Goal: Task Accomplishment & Management: Manage account settings

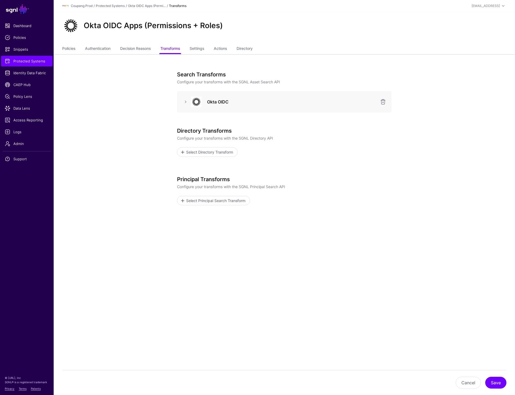
click at [54, 146] on app-integrations-item-transforms "Search Transforms Configure your transforms with the SGNL Asset Search API Okta…" at bounding box center [284, 169] width 461 height 230
click at [338, 141] on div "Directory Transforms Configure your transforms with the SGNL Directory API Sele…" at bounding box center [284, 142] width 214 height 29
click at [70, 44] on link "Policies" at bounding box center [68, 49] width 13 height 10
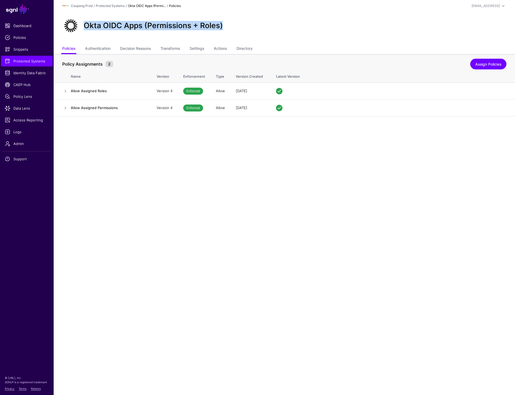
drag, startPoint x: 85, startPoint y: 28, endPoint x: 232, endPoint y: 27, distance: 147.4
click at [232, 27] on div "Okta OIDC Apps (Permissions + Roles)" at bounding box center [284, 25] width 448 height 17
copy h2 "Okta OIDC Apps (Permissions + Roles)"
click at [199, 50] on link "Settings" at bounding box center [196, 49] width 14 height 10
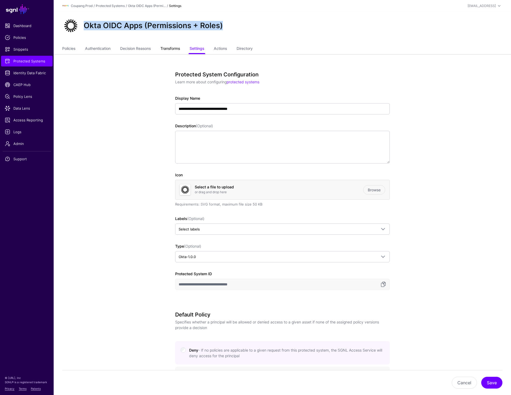
click at [174, 48] on link "Transforms" at bounding box center [170, 49] width 20 height 10
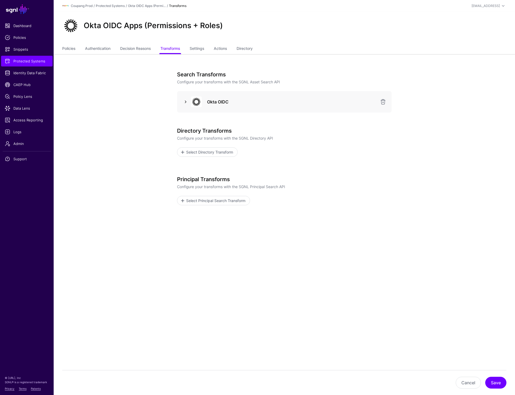
click at [184, 103] on link at bounding box center [185, 102] width 6 height 6
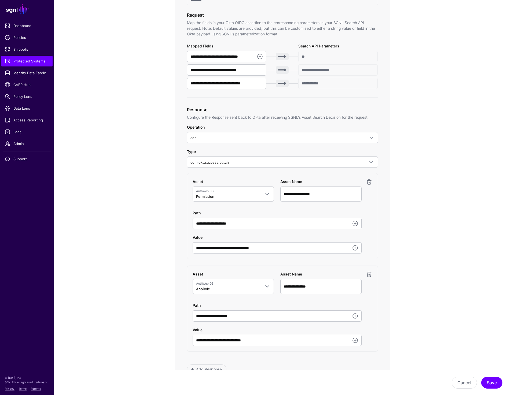
scroll to position [177, 0]
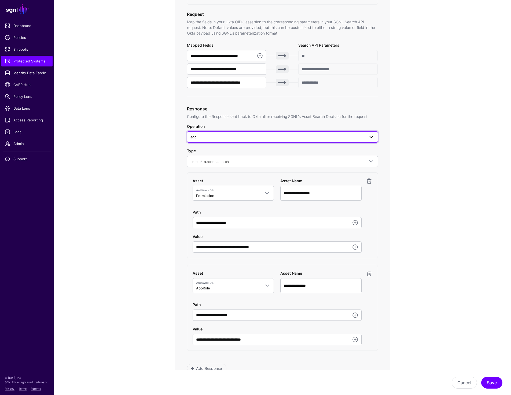
click at [316, 135] on span "add" at bounding box center [277, 137] width 174 height 6
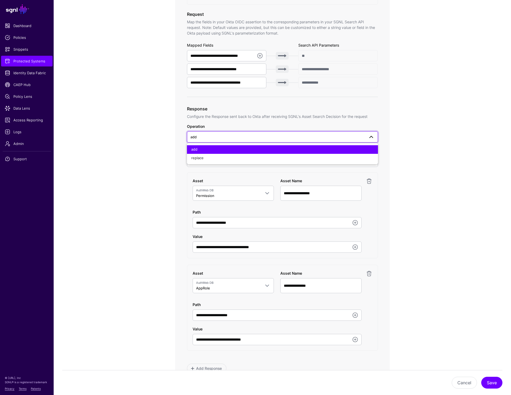
click at [432, 129] on app-integrations-item-transforms "**********" at bounding box center [282, 217] width 457 height 680
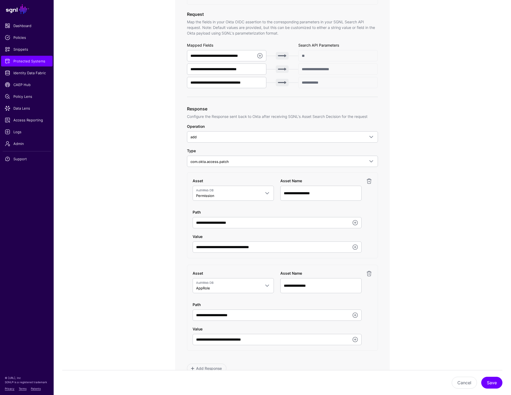
click at [428, 130] on app-integrations-item-transforms "**********" at bounding box center [282, 217] width 457 height 680
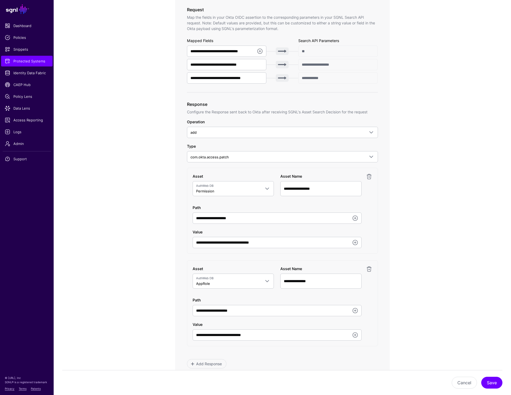
scroll to position [177, 0]
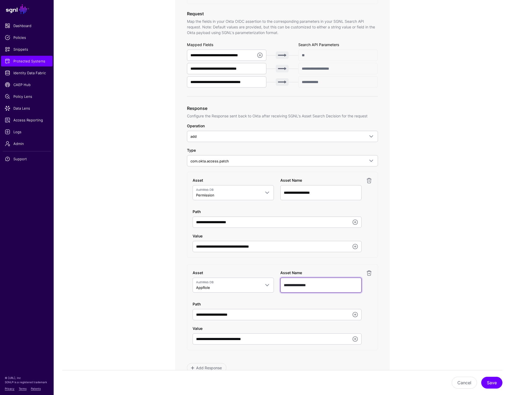
click at [309, 200] on input "**********" at bounding box center [320, 192] width 81 height 15
click at [436, 267] on app-integrations-item-transforms "**********" at bounding box center [282, 217] width 457 height 680
click at [334, 359] on div "**********" at bounding box center [282, 248] width 191 height 250
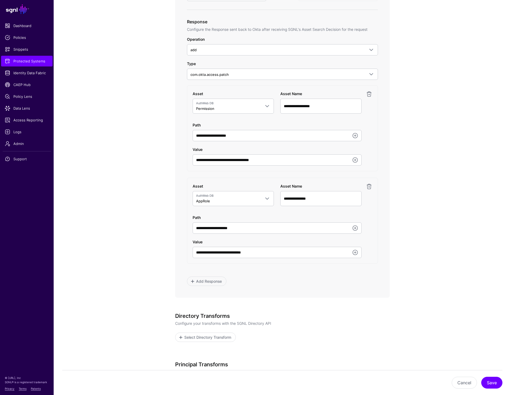
scroll to position [264, 0]
click at [198, 283] on span "Add Response" at bounding box center [208, 281] width 27 height 6
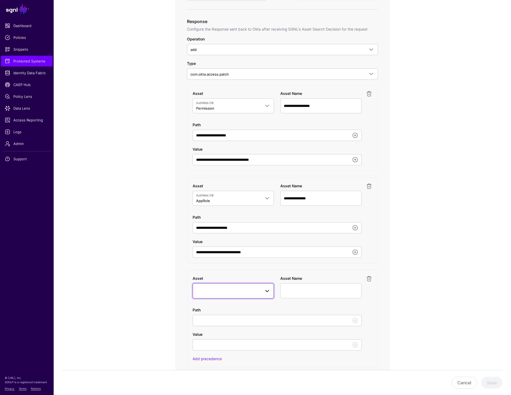
click at [206, 287] on link at bounding box center [232, 290] width 81 height 15
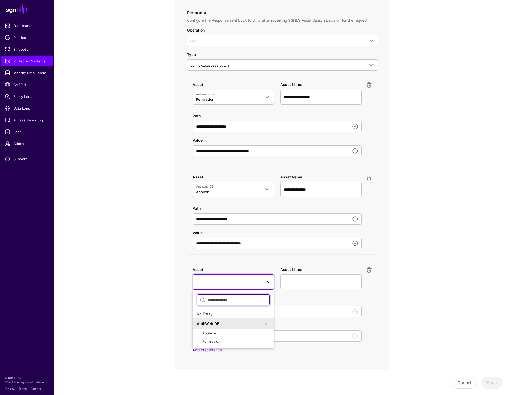
scroll to position [276, 0]
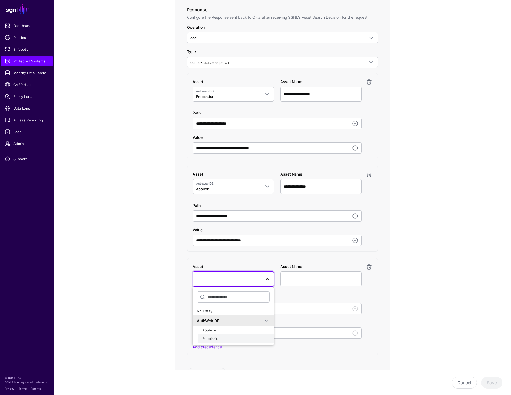
click at [211, 339] on span "Permission" at bounding box center [211, 338] width 18 height 4
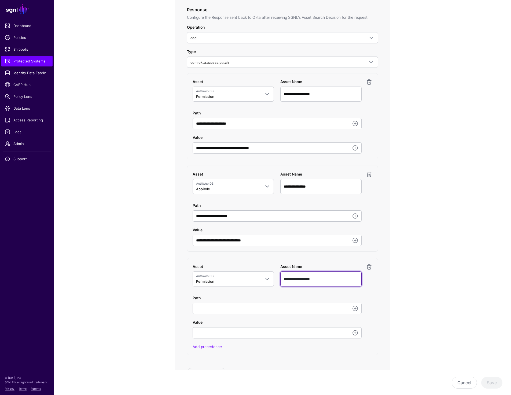
click at [326, 280] on input "**********" at bounding box center [320, 278] width 81 height 15
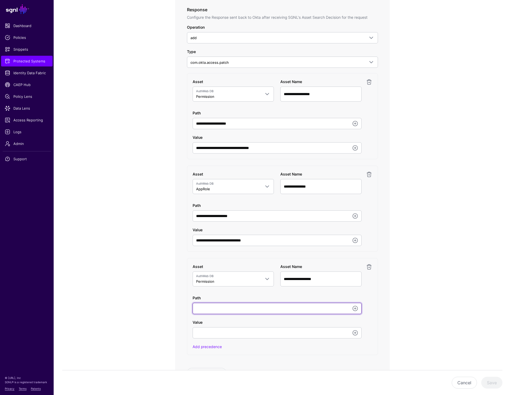
click at [245, 311] on input "Path" at bounding box center [276, 308] width 169 height 11
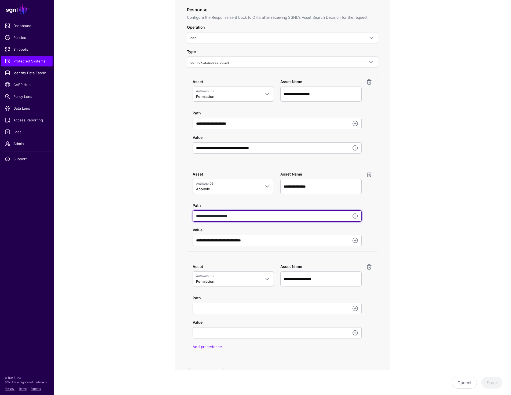
click at [249, 216] on input "**********" at bounding box center [276, 215] width 169 height 11
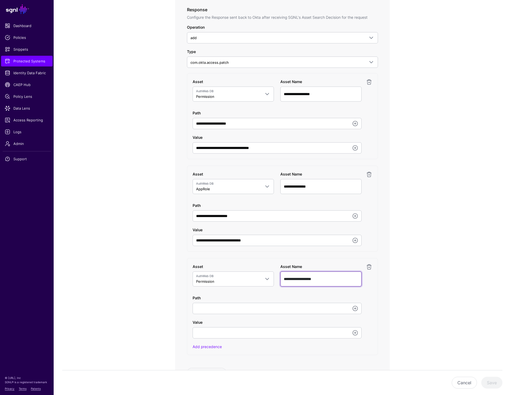
click at [334, 279] on input "**********" at bounding box center [320, 278] width 81 height 15
type input "**********"
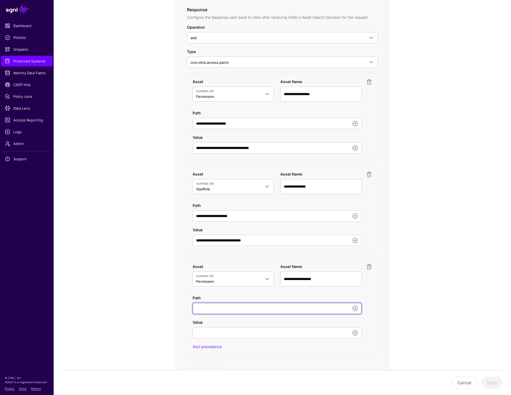
click at [264, 308] on input "Path" at bounding box center [276, 308] width 169 height 11
paste input "**********"
type input "**********"
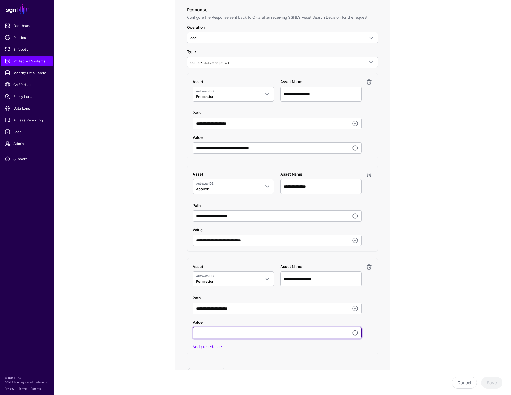
click at [239, 331] on input "Value" at bounding box center [276, 332] width 169 height 11
click at [355, 334] on link at bounding box center [355, 333] width 6 height 6
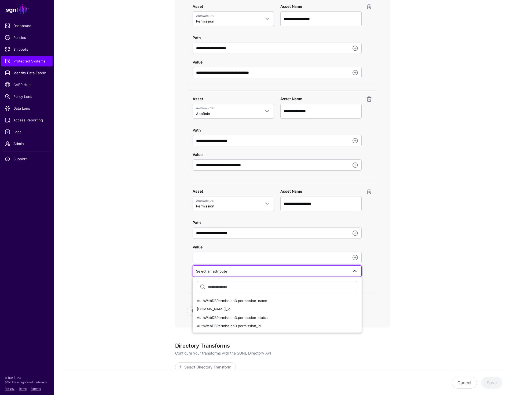
scroll to position [407, 0]
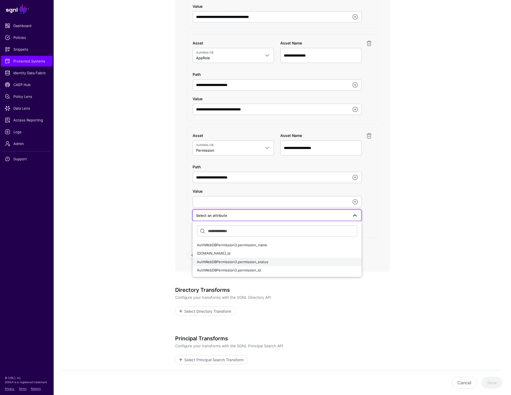
click at [275, 259] on button "AuthWebDBPermission3.permission_status" at bounding box center [276, 262] width 169 height 9
type input "**********"
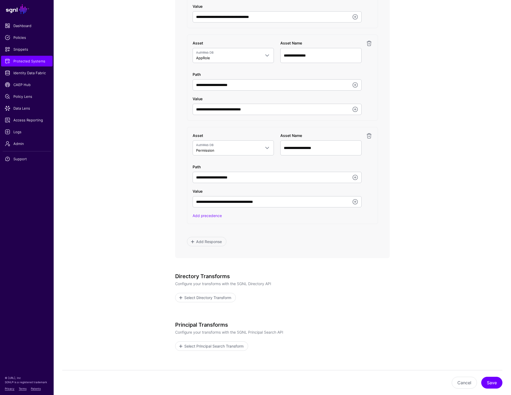
click at [497, 381] on button "Save" at bounding box center [491, 383] width 21 height 12
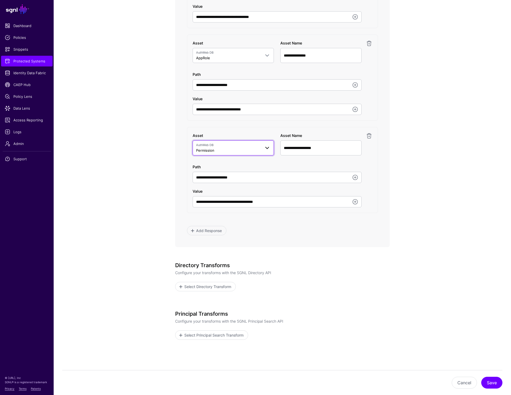
click at [230, 147] on span "AuthWeb DB Permission" at bounding box center [228, 148] width 65 height 10
click at [367, 136] on link at bounding box center [369, 136] width 6 height 6
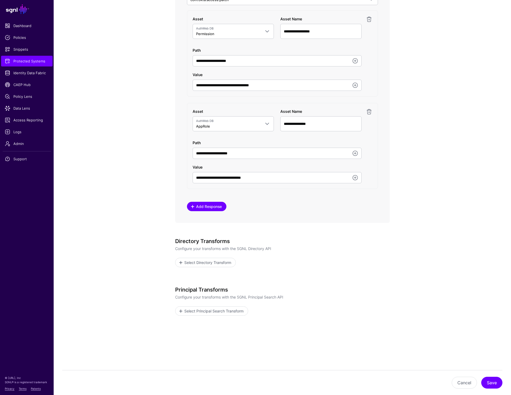
click at [200, 204] on span "Add Response" at bounding box center [208, 207] width 27 height 6
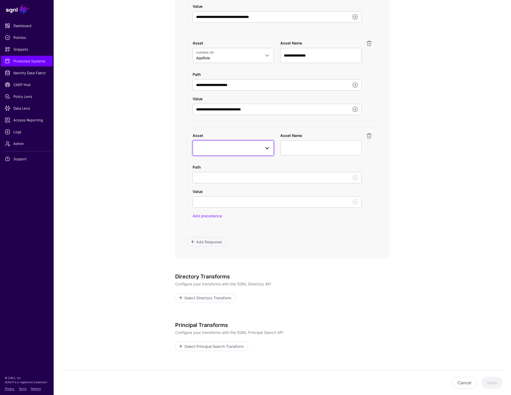
click at [238, 146] on span at bounding box center [233, 148] width 74 height 6
click at [216, 200] on div "AppRole" at bounding box center [235, 199] width 67 height 5
click at [333, 147] on input "**********" at bounding box center [320, 147] width 81 height 15
type input "**********"
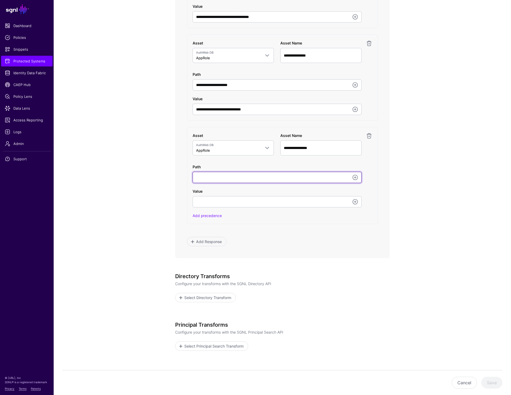
click at [271, 181] on input "Path" at bounding box center [276, 177] width 169 height 11
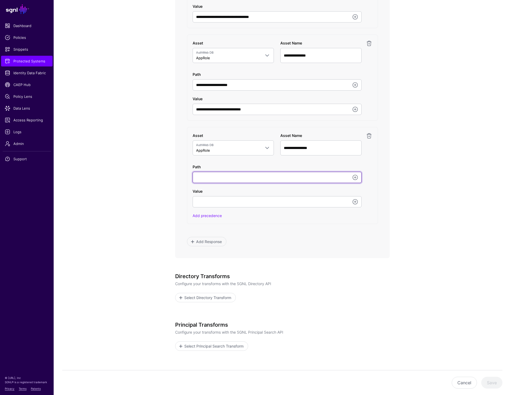
click at [216, 178] on input "Path" at bounding box center [276, 177] width 169 height 11
paste input "**********"
type input "**********"
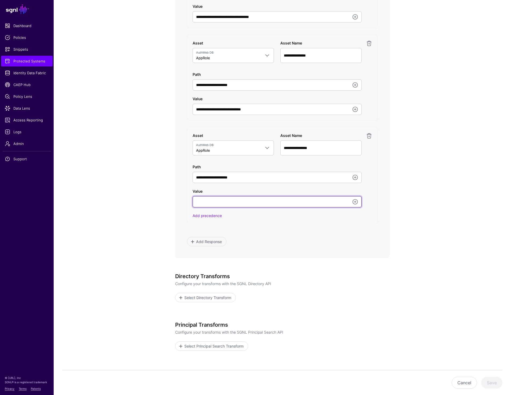
click at [238, 204] on input "Value" at bounding box center [276, 201] width 169 height 11
click at [352, 199] on link at bounding box center [355, 202] width 6 height 6
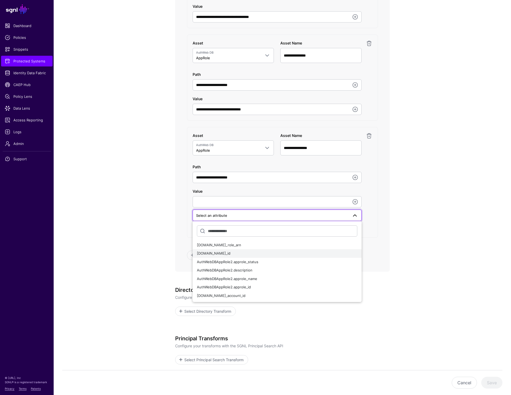
click at [210, 257] on button "AuthWebDBAppRole2.app_id" at bounding box center [276, 253] width 169 height 9
type input "**********"
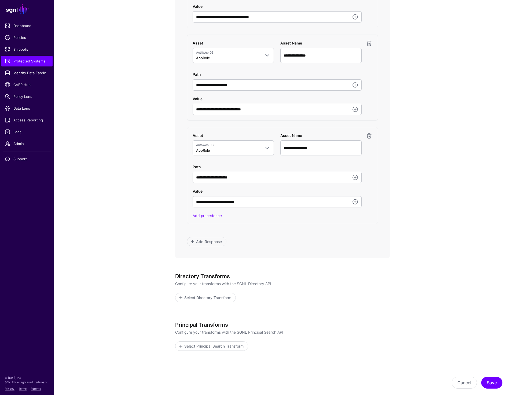
click at [374, 303] on div "Directory Transforms Configure your transforms with the SGNL Directory API Sele…" at bounding box center [282, 294] width 214 height 42
click at [485, 385] on button "Save" at bounding box center [491, 383] width 21 height 12
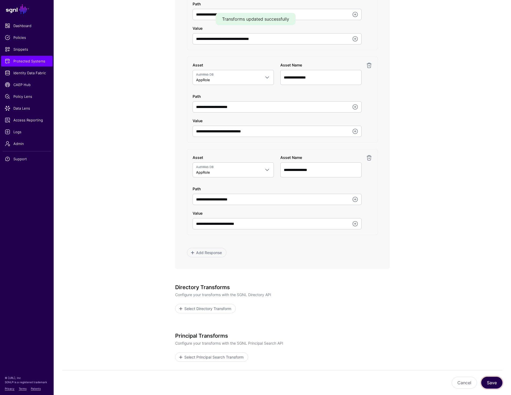
scroll to position [380, 0]
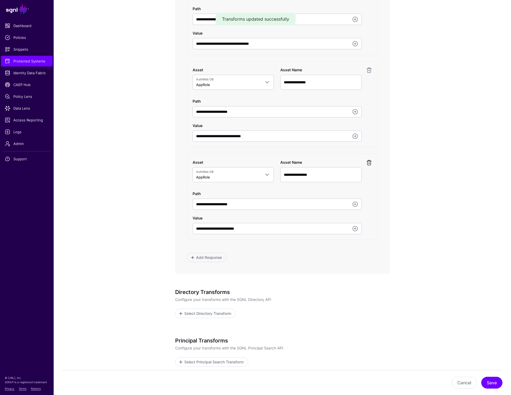
click at [369, 163] on link at bounding box center [369, 162] width 6 height 6
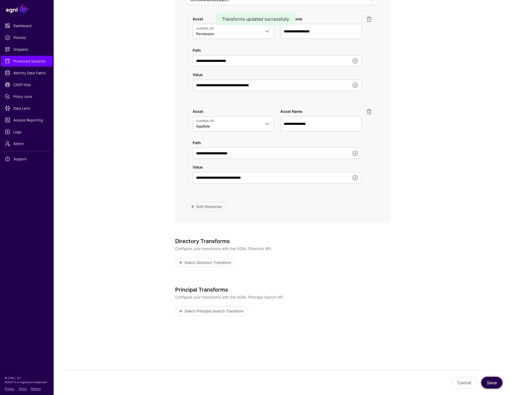
click at [490, 384] on button "Save" at bounding box center [491, 383] width 21 height 12
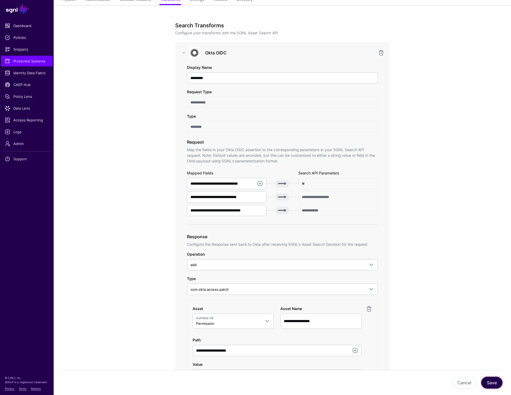
scroll to position [0, 0]
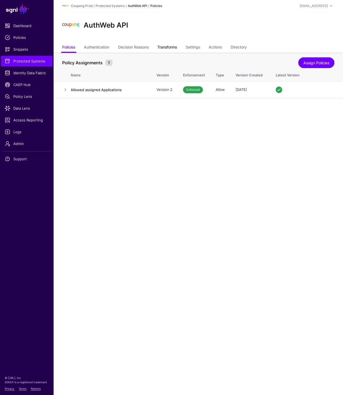
click at [165, 48] on link "Transforms" at bounding box center [167, 48] width 20 height 10
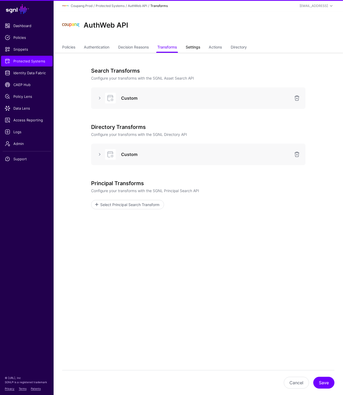
click at [194, 46] on link "Settings" at bounding box center [193, 48] width 14 height 10
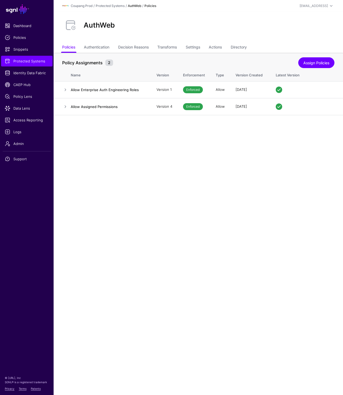
click at [195, 144] on main "SGNL Dashboard Policies Snippets Protected Systems Identity Data Fabric CAEP Hu…" at bounding box center [171, 197] width 343 height 395
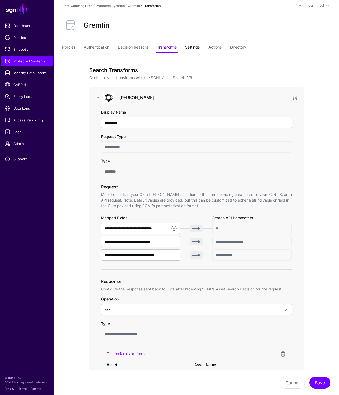
click at [190, 51] on link "Settings" at bounding box center [192, 48] width 14 height 10
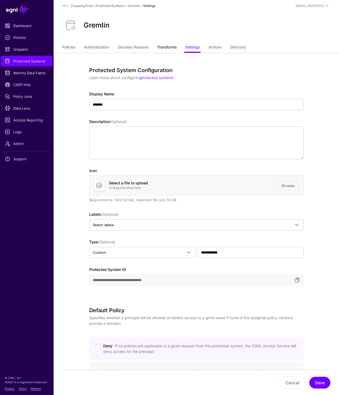
click at [169, 49] on link "Transforms" at bounding box center [167, 48] width 20 height 10
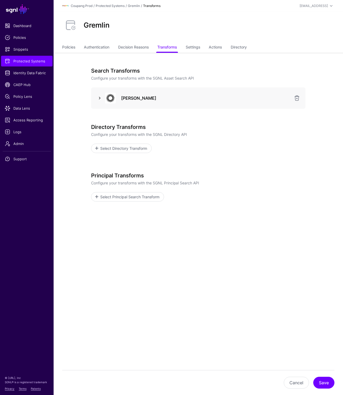
click at [99, 98] on link at bounding box center [99, 98] width 6 height 6
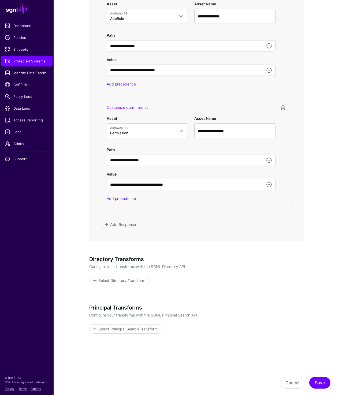
scroll to position [379, 0]
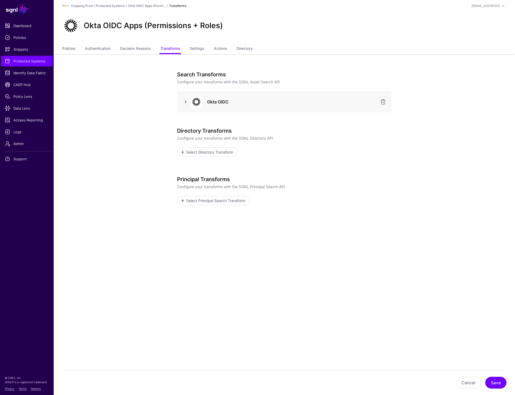
click at [185, 100] on link at bounding box center [185, 102] width 6 height 6
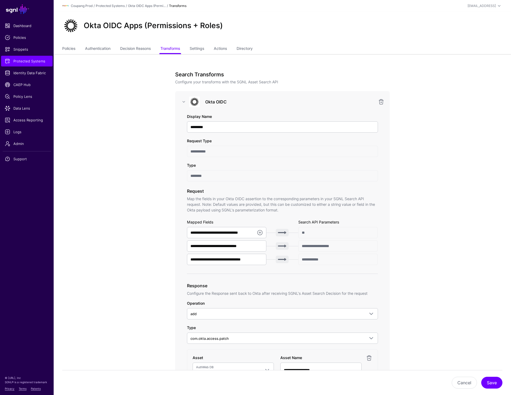
click at [59, 50] on div "Policies Authentication Decision Reasons Transforms Settings Actions Directory" at bounding box center [282, 49] width 457 height 10
click at [66, 50] on link "Policies" at bounding box center [68, 49] width 13 height 10
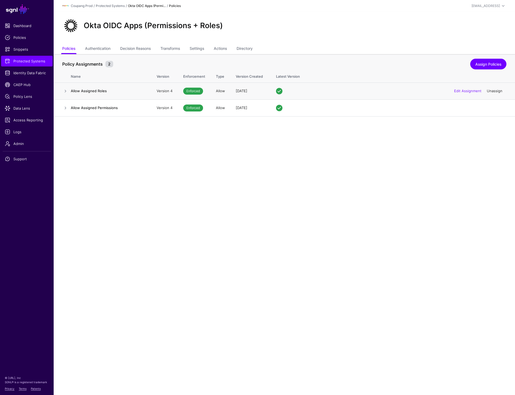
click at [493, 90] on link "Unassign" at bounding box center [494, 91] width 16 height 4
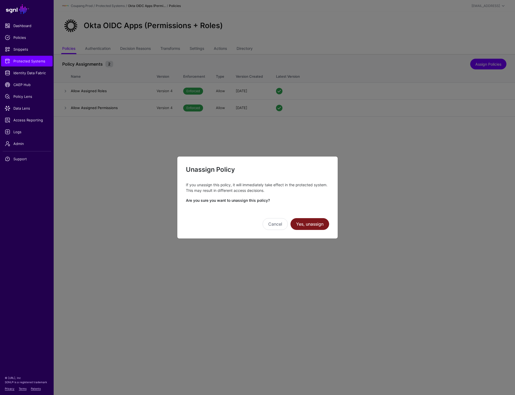
click at [314, 225] on button "Yes, unassign" at bounding box center [309, 224] width 39 height 12
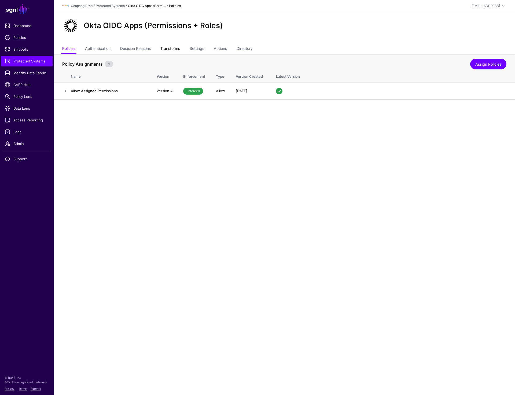
click at [168, 50] on link "Transforms" at bounding box center [170, 49] width 20 height 10
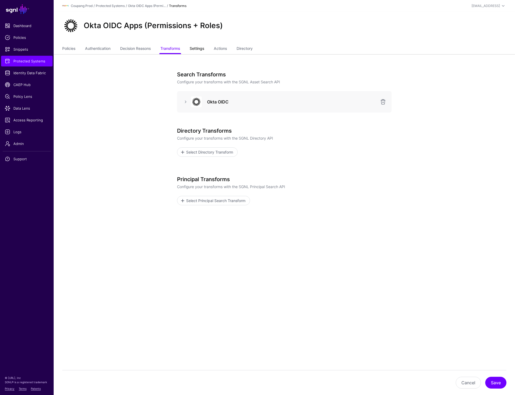
click at [197, 49] on link "Settings" at bounding box center [196, 49] width 14 height 10
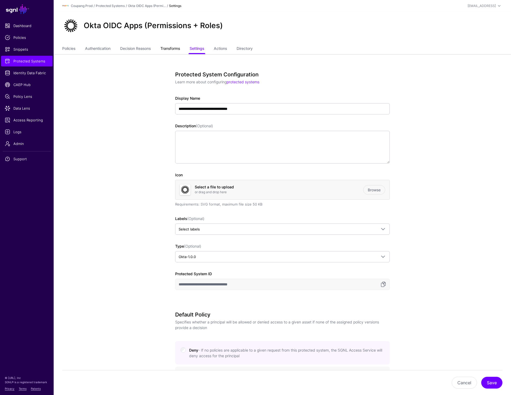
click at [174, 45] on link "Transforms" at bounding box center [170, 49] width 20 height 10
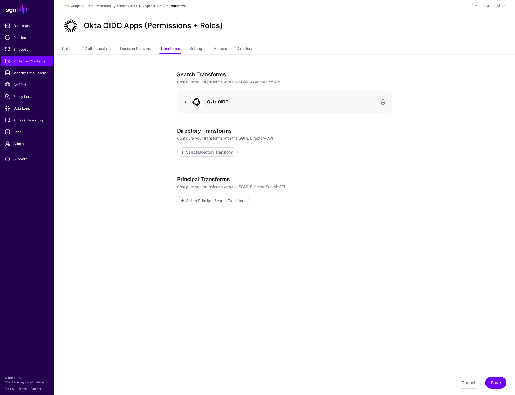
click at [186, 102] on link at bounding box center [185, 102] width 6 height 6
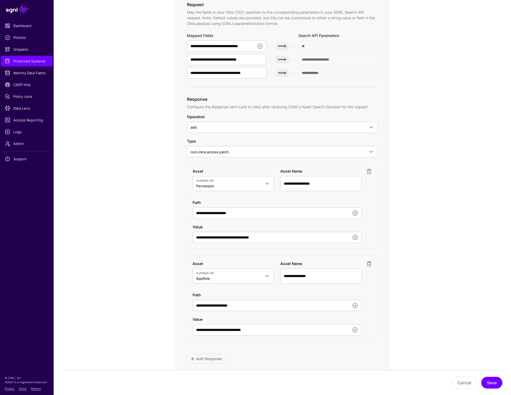
scroll to position [199, 0]
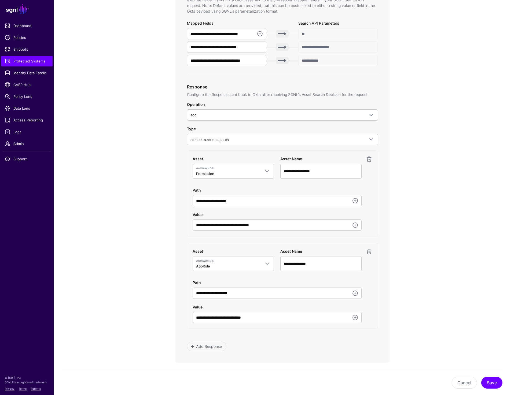
click at [454, 231] on app-integrations-item-transforms "**********" at bounding box center [282, 195] width 457 height 680
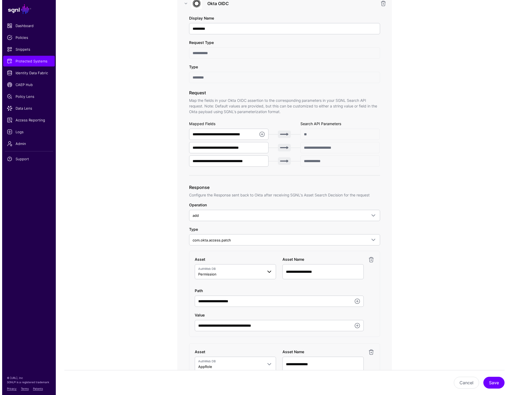
scroll to position [0, 0]
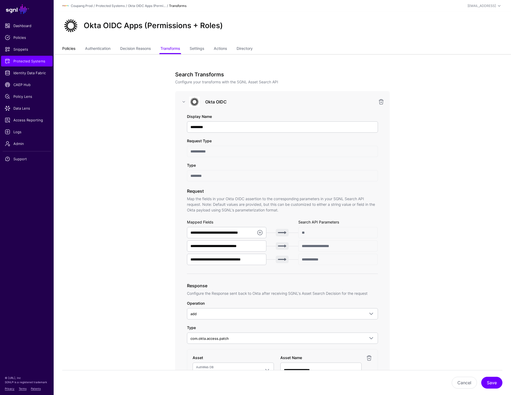
click at [69, 51] on link "Policies" at bounding box center [68, 49] width 13 height 10
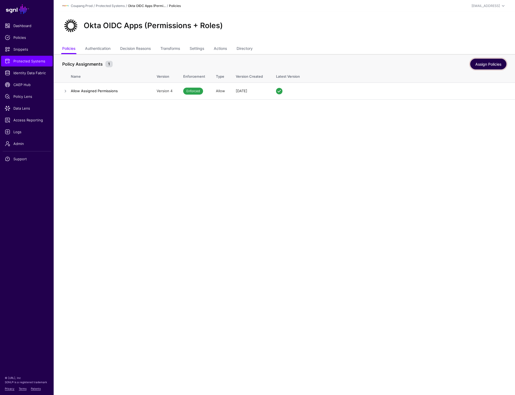
click at [485, 65] on link "Assign Policies" at bounding box center [488, 64] width 36 height 11
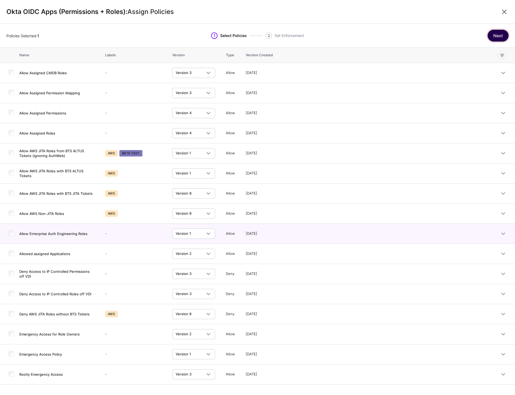
click at [493, 38] on button "Next" at bounding box center [497, 36] width 21 height 12
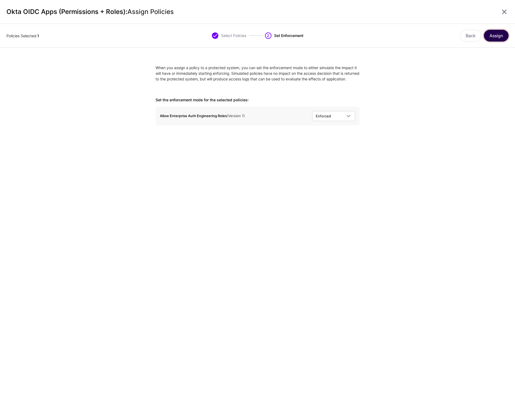
click at [489, 38] on button "Assign" at bounding box center [495, 36] width 25 height 12
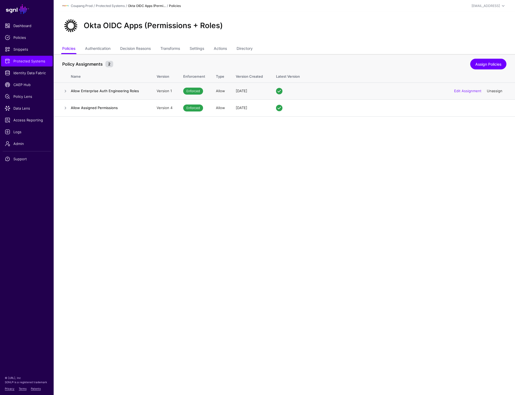
click at [492, 91] on link "Unassign" at bounding box center [494, 91] width 16 height 4
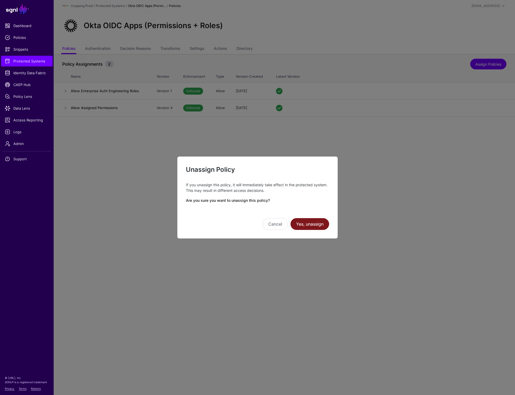
click at [301, 226] on button "Yes, unassign" at bounding box center [309, 224] width 39 height 12
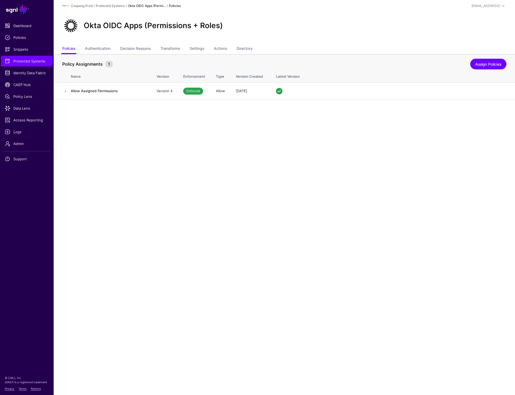
click at [199, 166] on main "SGNL Dashboard Policies Snippets Protected Systems Identity Data Fabric CAEP Hu…" at bounding box center [257, 197] width 515 height 395
click at [482, 64] on link "Assign Policies" at bounding box center [488, 64] width 36 height 11
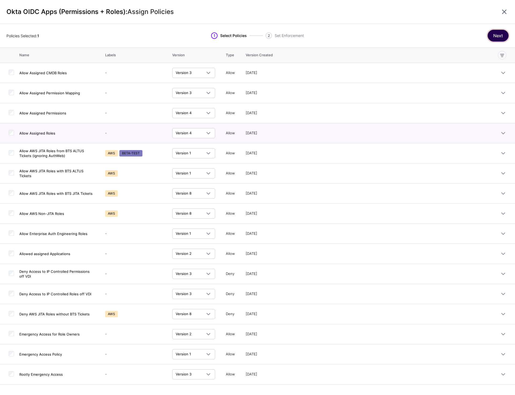
click at [500, 37] on button "Next" at bounding box center [497, 36] width 21 height 12
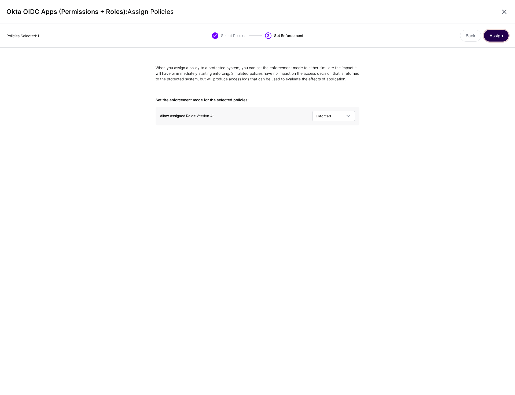
click at [497, 33] on button "Assign" at bounding box center [495, 36] width 25 height 12
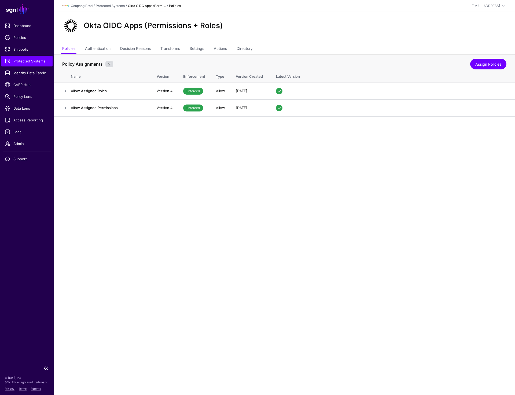
click at [35, 63] on span "Protected Systems" at bounding box center [27, 60] width 44 height 5
drag, startPoint x: 83, startPoint y: 26, endPoint x: 284, endPoint y: 26, distance: 201.3
click at [284, 26] on div "Okta OIDC Apps (Permissions + Roles)" at bounding box center [284, 25] width 448 height 17
copy h2 "Okta OIDC Apps (Permissions + Roles)"
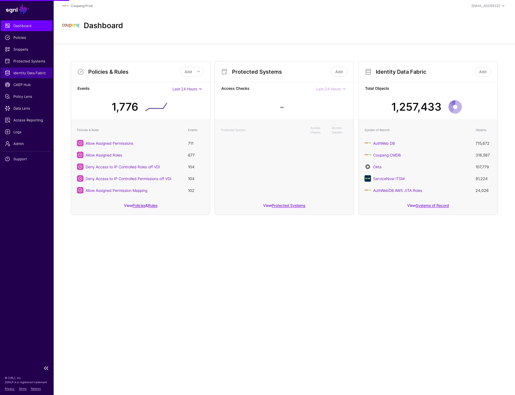
click at [28, 70] on span "Identity Data Fabric" at bounding box center [27, 72] width 44 height 5
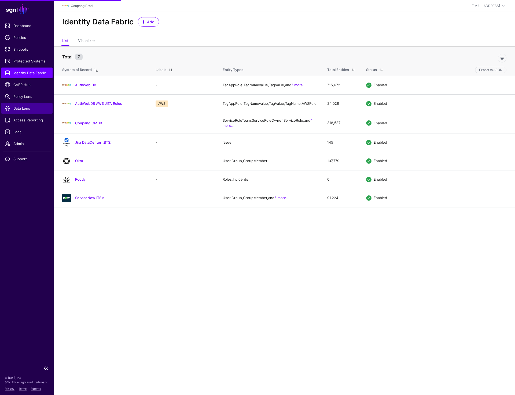
click at [17, 112] on link "Data Lens" at bounding box center [26, 108] width 51 height 11
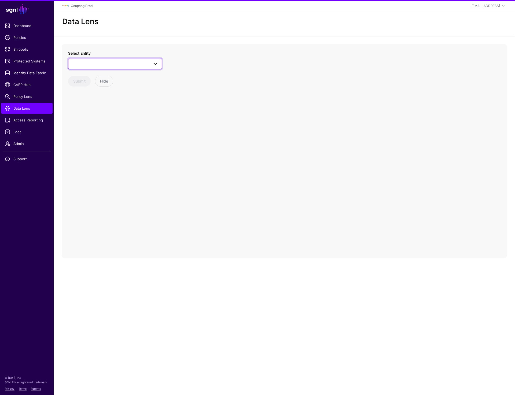
click at [118, 68] on link at bounding box center [115, 63] width 94 height 11
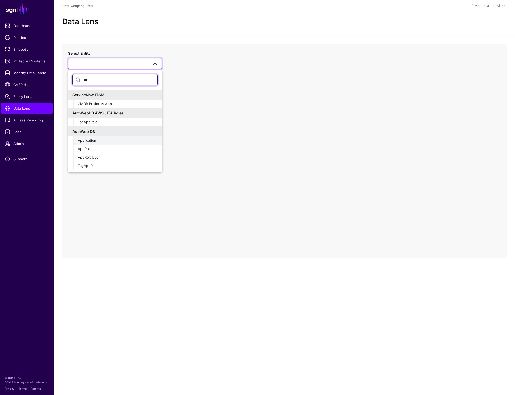
type input "***"
click at [95, 139] on span "Application" at bounding box center [87, 140] width 18 height 4
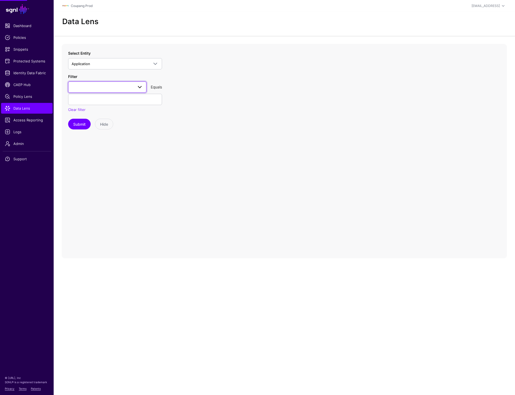
click at [92, 90] on span at bounding box center [107, 87] width 71 height 6
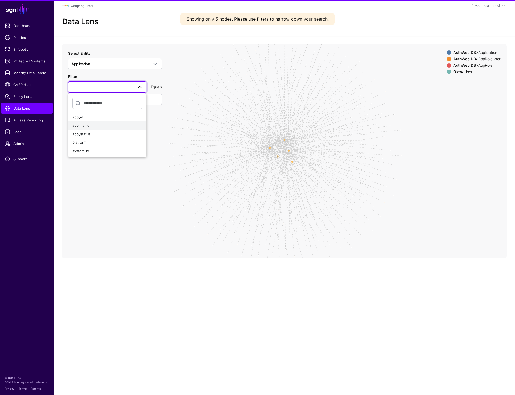
click at [88, 124] on span "app_name" at bounding box center [80, 125] width 17 height 4
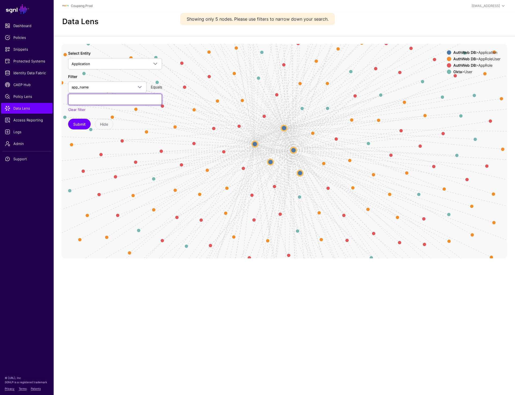
click at [90, 103] on input "text" at bounding box center [115, 99] width 94 height 11
paste input "*******"
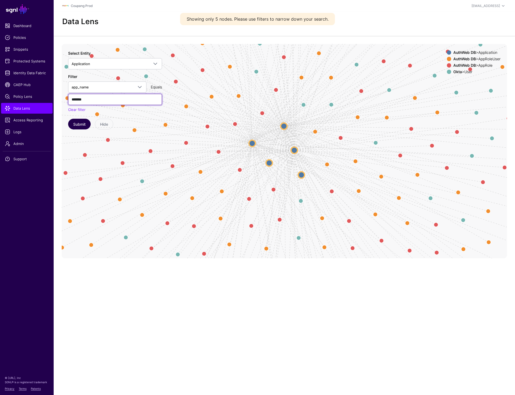
type input "*******"
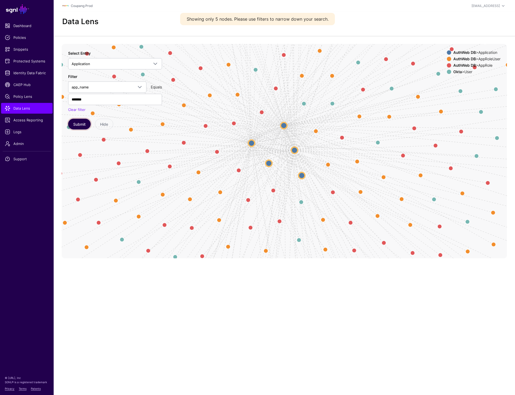
click at [81, 121] on button "Submit" at bounding box center [79, 124] width 23 height 11
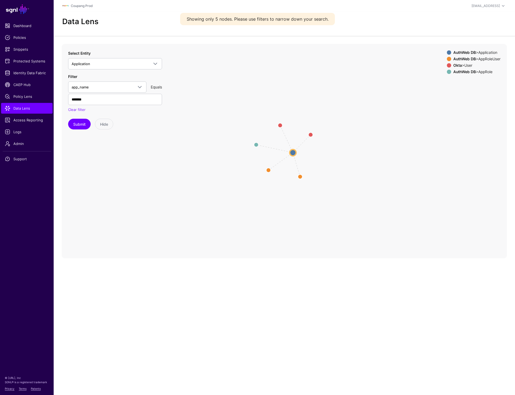
click at [293, 151] on circle at bounding box center [292, 152] width 6 height 6
click at [293, 151] on circle at bounding box center [293, 153] width 6 height 6
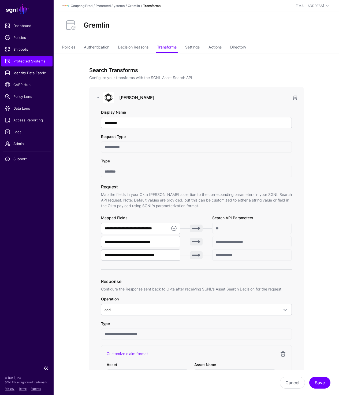
click at [32, 59] on span "Protected Systems" at bounding box center [27, 60] width 44 height 5
click at [18, 61] on span "Protected Systems" at bounding box center [27, 60] width 44 height 5
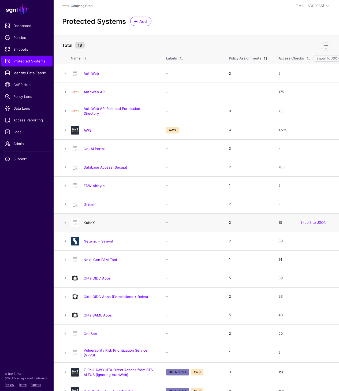
click at [92, 223] on link "KubeX" at bounding box center [89, 223] width 11 height 4
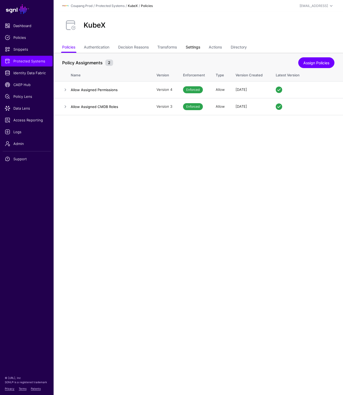
click at [195, 46] on link "Settings" at bounding box center [193, 48] width 14 height 10
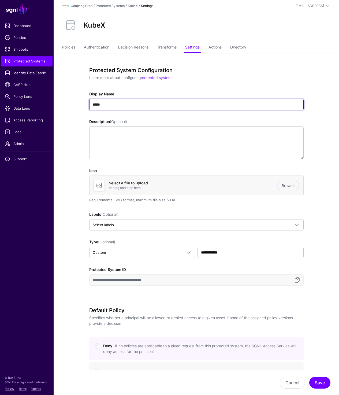
click at [112, 105] on input "*****" at bounding box center [196, 104] width 214 height 11
paste input "**"
click at [102, 105] on input "*****" at bounding box center [196, 104] width 214 height 11
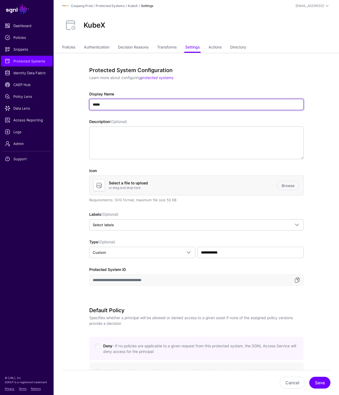
click at [107, 102] on input "*****" at bounding box center [196, 104] width 214 height 11
paste input "**"
type input "*******"
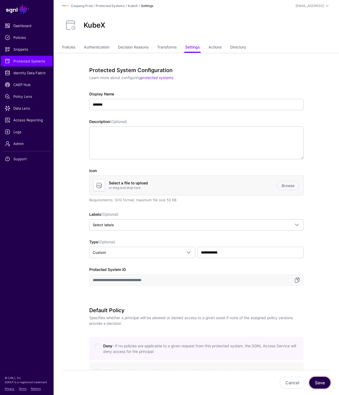
click at [315, 384] on button "Save" at bounding box center [319, 383] width 21 height 12
click at [101, 27] on h2 "kubectl" at bounding box center [96, 25] width 25 height 8
copy h2 "kubectl"
click at [64, 45] on link "Policies" at bounding box center [68, 48] width 13 height 10
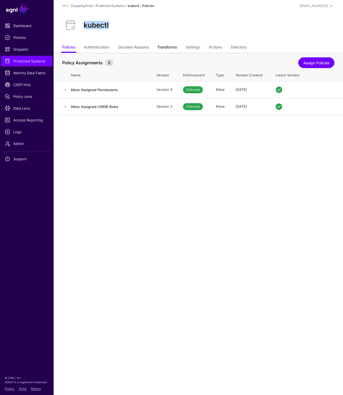
click at [165, 50] on link "Transforms" at bounding box center [167, 48] width 20 height 10
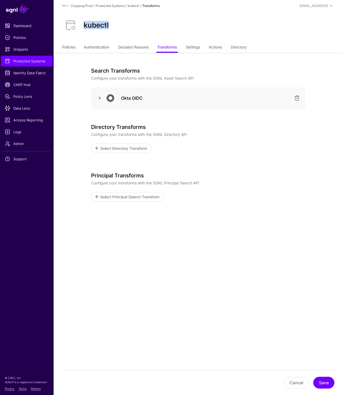
click at [97, 99] on link at bounding box center [99, 98] width 6 height 6
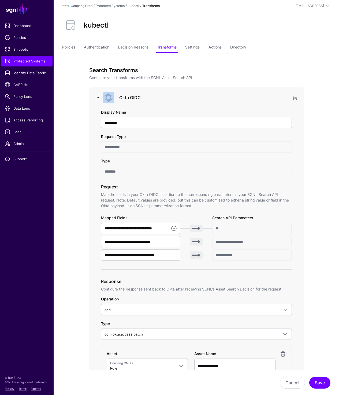
click at [97, 99] on link at bounding box center [98, 97] width 6 height 6
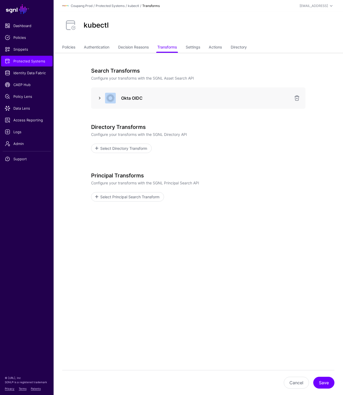
click at [97, 99] on link at bounding box center [99, 98] width 6 height 6
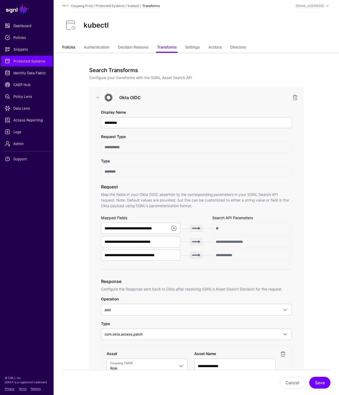
click at [64, 48] on link "Policies" at bounding box center [68, 48] width 13 height 10
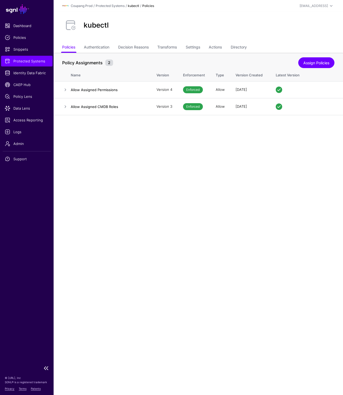
click at [32, 63] on span "Protected Systems" at bounding box center [27, 60] width 44 height 5
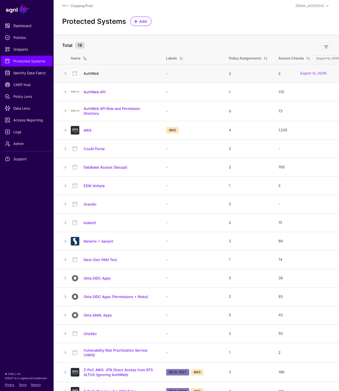
click at [94, 73] on link "AuthWeb" at bounding box center [91, 73] width 15 height 4
click at [91, 93] on link "AuthWeb API" at bounding box center [95, 92] width 22 height 4
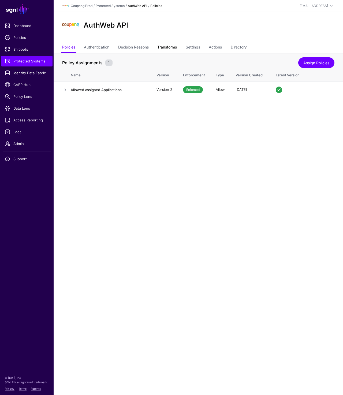
click at [168, 49] on link "Transforms" at bounding box center [167, 48] width 20 height 10
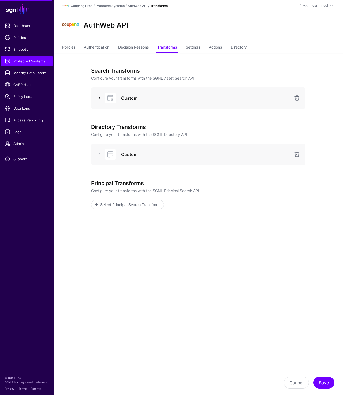
click at [98, 98] on link at bounding box center [99, 98] width 6 height 6
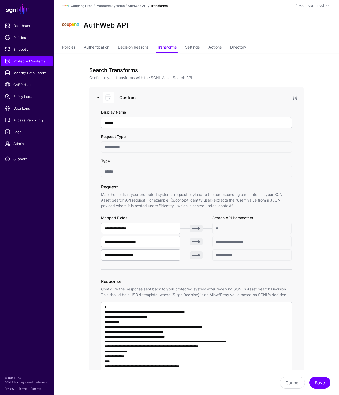
click at [98, 98] on link at bounding box center [98, 97] width 6 height 6
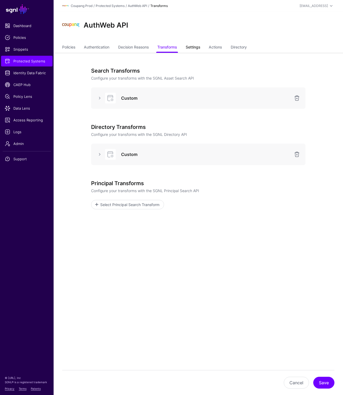
click at [189, 47] on link "Settings" at bounding box center [193, 48] width 14 height 10
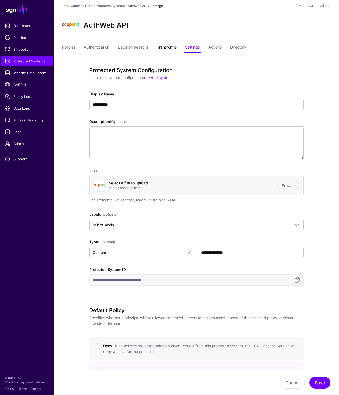
click at [170, 49] on link "Transforms" at bounding box center [167, 48] width 20 height 10
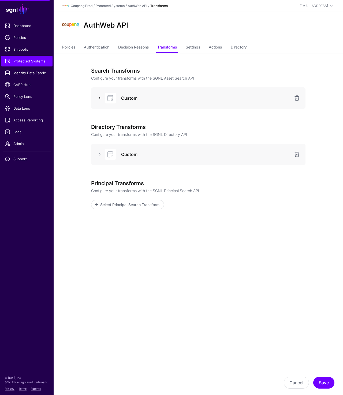
click at [101, 98] on link at bounding box center [99, 98] width 6 height 6
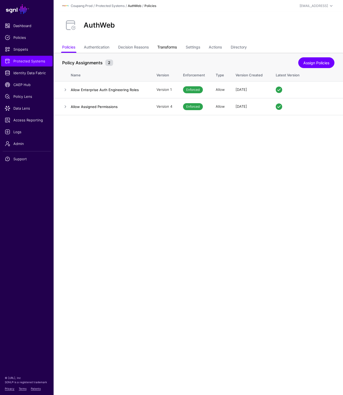
click at [176, 46] on link "Transforms" at bounding box center [167, 48] width 20 height 10
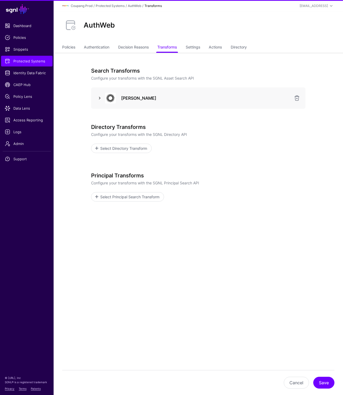
click at [99, 99] on link at bounding box center [99, 98] width 6 height 6
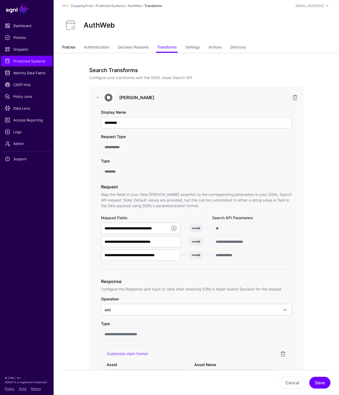
click at [73, 48] on link "Policies" at bounding box center [68, 48] width 13 height 10
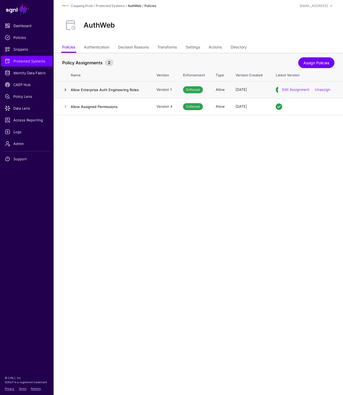
click at [65, 91] on link at bounding box center [65, 90] width 6 height 6
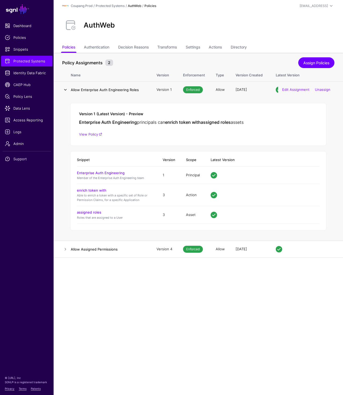
click at [65, 90] on link at bounding box center [65, 90] width 6 height 6
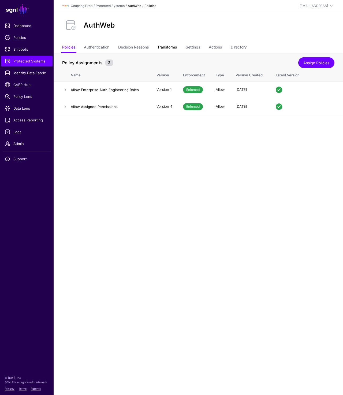
click at [169, 44] on link "Transforms" at bounding box center [167, 48] width 20 height 10
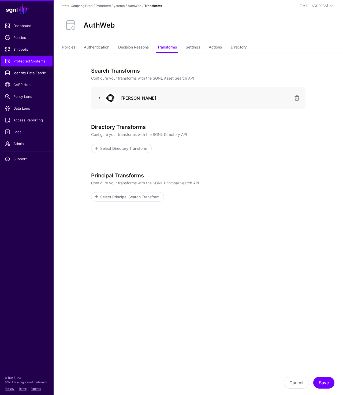
click at [99, 96] on link at bounding box center [99, 98] width 6 height 6
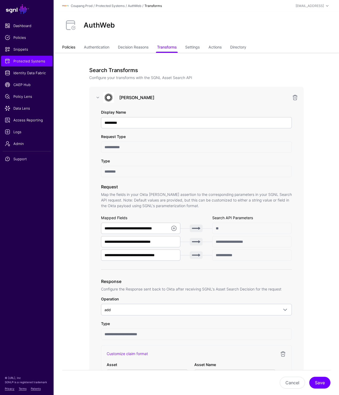
click at [67, 47] on link "Policies" at bounding box center [68, 48] width 13 height 10
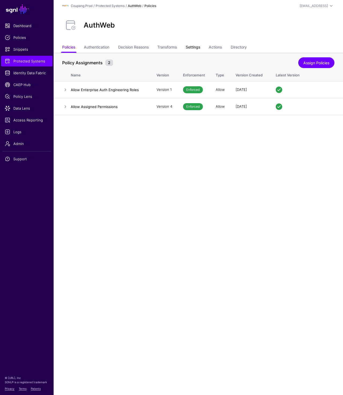
click at [198, 47] on link "Settings" at bounding box center [193, 48] width 14 height 10
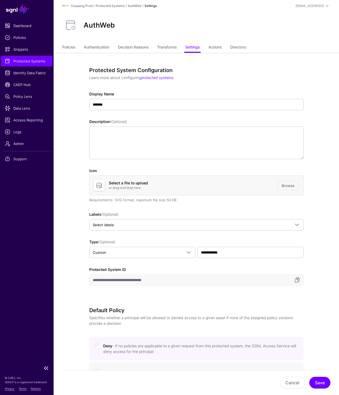
click at [28, 61] on span "Protected Systems" at bounding box center [27, 60] width 44 height 5
click at [167, 48] on link "Transforms" at bounding box center [167, 48] width 20 height 10
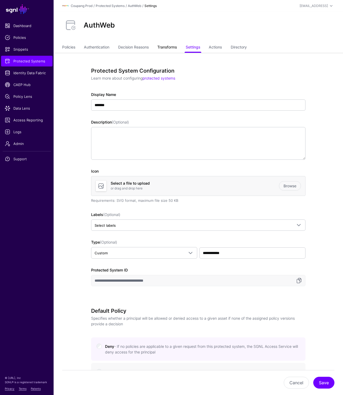
click at [167, 48] on link "Transforms" at bounding box center [167, 48] width 20 height 10
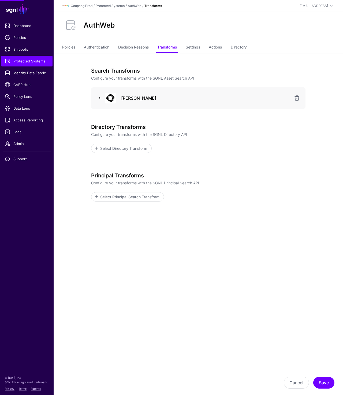
click at [99, 96] on link at bounding box center [99, 98] width 6 height 6
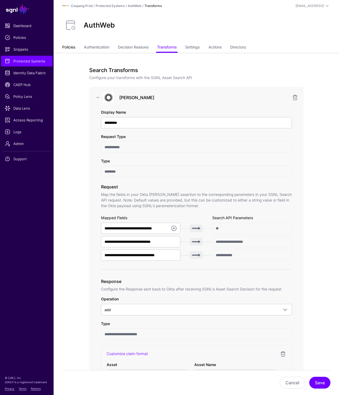
click at [74, 47] on link "Policies" at bounding box center [68, 48] width 13 height 10
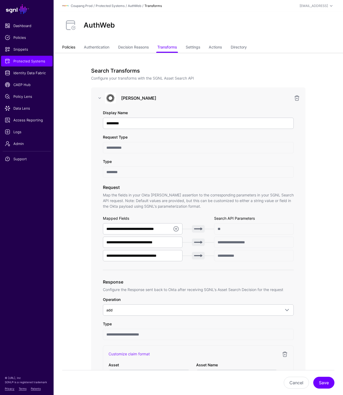
click at [74, 47] on link "Policies" at bounding box center [68, 48] width 13 height 10
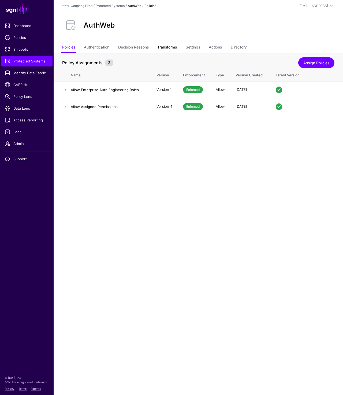
click at [172, 44] on link "Transforms" at bounding box center [167, 48] width 20 height 10
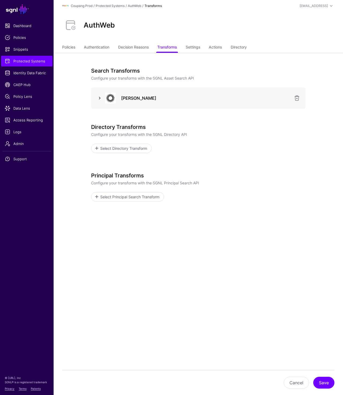
click at [99, 99] on link at bounding box center [99, 98] width 6 height 6
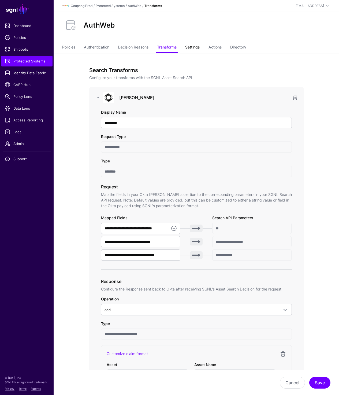
click at [192, 47] on link "Settings" at bounding box center [192, 48] width 14 height 10
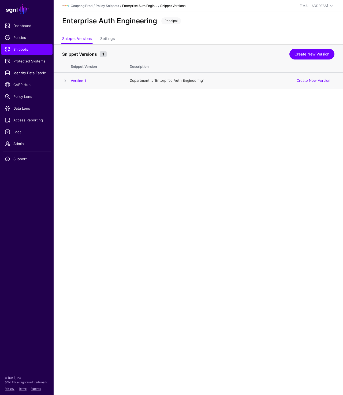
click at [66, 81] on span at bounding box center [65, 80] width 6 height 6
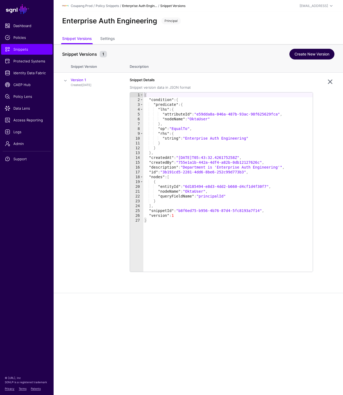
click at [305, 54] on link "Create New Version" at bounding box center [311, 54] width 45 height 11
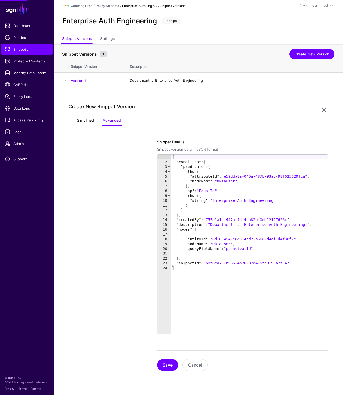
click at [86, 120] on link "Simplified" at bounding box center [85, 121] width 17 height 10
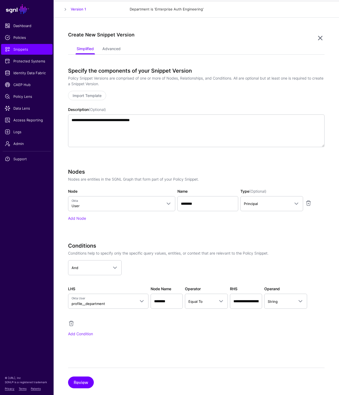
scroll to position [80, 0]
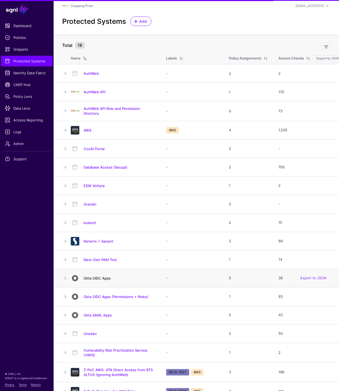
scroll to position [10, 0]
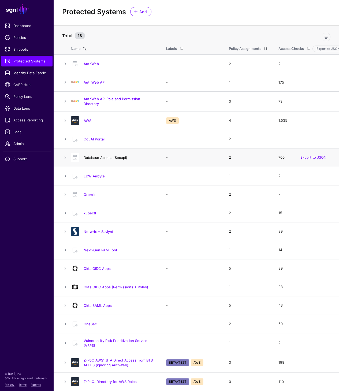
click at [114, 158] on link "Database Access (Secupi)" at bounding box center [106, 157] width 44 height 4
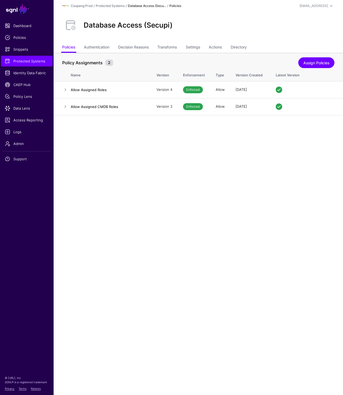
click at [268, 26] on div "Database Access (Secupi)" at bounding box center [198, 25] width 277 height 17
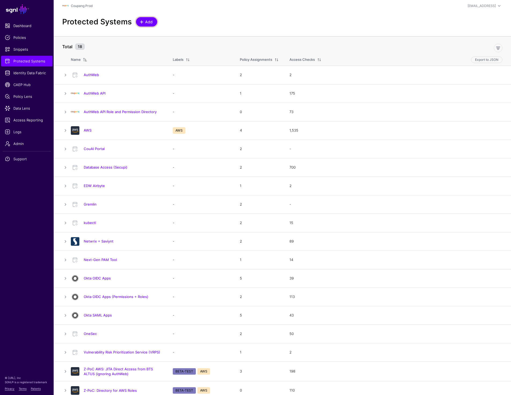
click at [150, 22] on span "Add" at bounding box center [148, 22] width 9 height 6
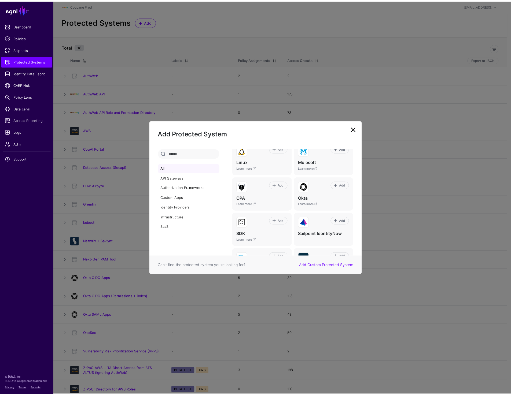
scroll to position [237, 0]
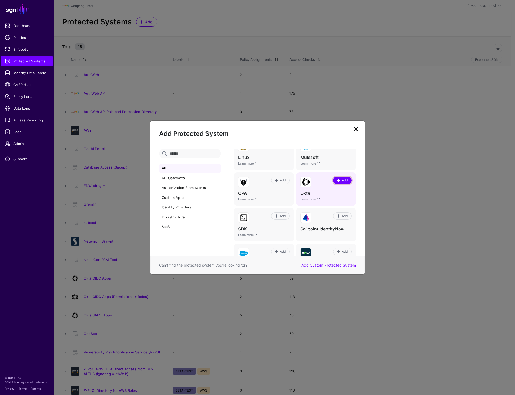
click at [342, 180] on span "Add" at bounding box center [344, 180] width 7 height 5
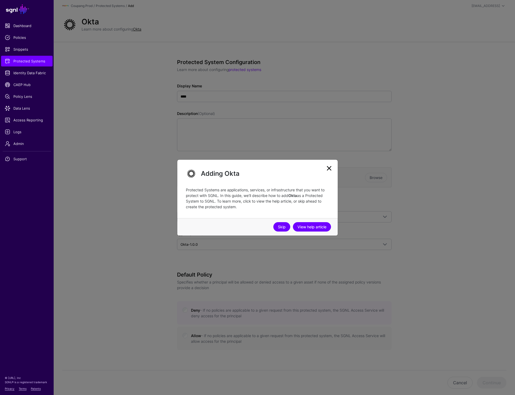
click at [277, 226] on link "Skip" at bounding box center [281, 226] width 17 height 9
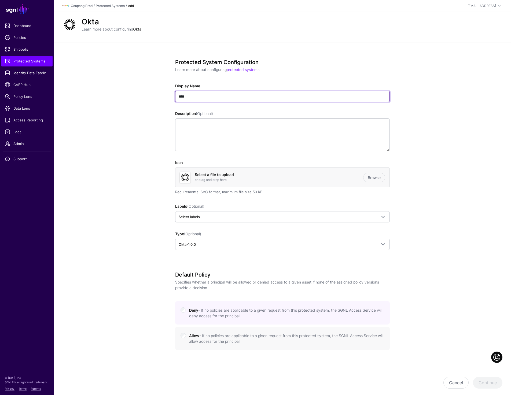
click at [214, 97] on input "****" at bounding box center [282, 96] width 214 height 11
paste input "**********"
click at [224, 98] on input "**********" at bounding box center [282, 96] width 214 height 11
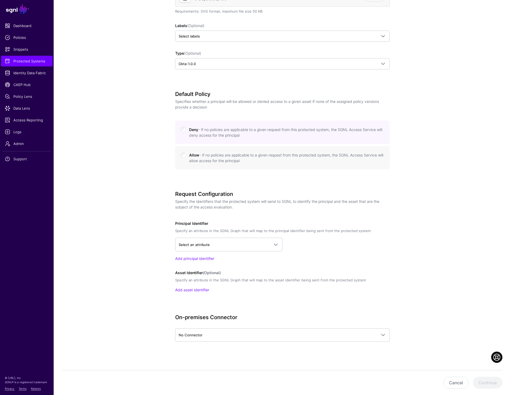
scroll to position [183, 0]
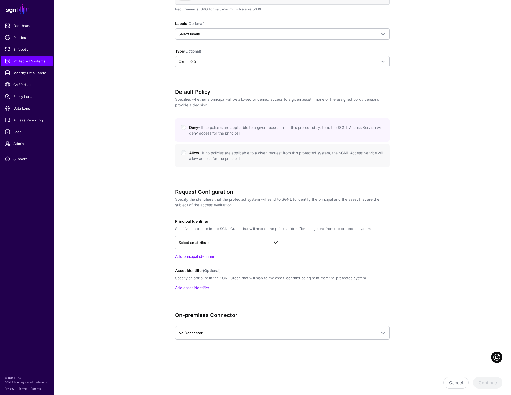
type input "**********"
click at [214, 242] on span "Select an attribute" at bounding box center [223, 243] width 91 height 6
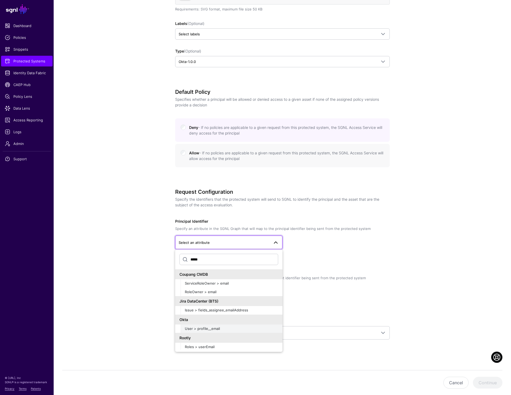
type input "*****"
click at [198, 330] on span "User > profile__email" at bounding box center [202, 328] width 35 height 4
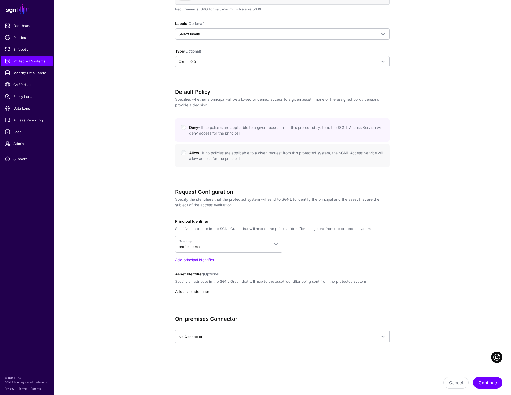
click at [197, 290] on link "Add asset identifier" at bounding box center [192, 291] width 34 height 5
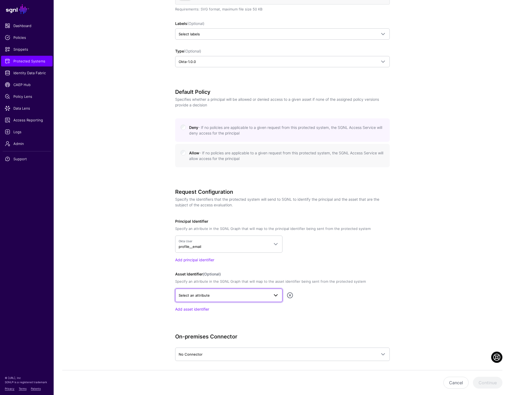
click at [201, 298] on link "Select an attribute" at bounding box center [228, 295] width 107 height 13
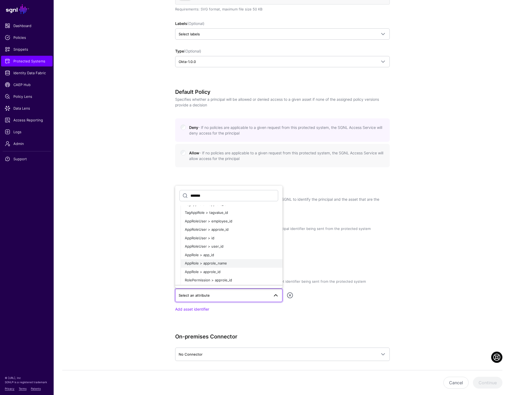
scroll to position [26, 0]
type input "*******"
click at [200, 264] on button "AppRole > approle_name" at bounding box center [231, 261] width 102 height 9
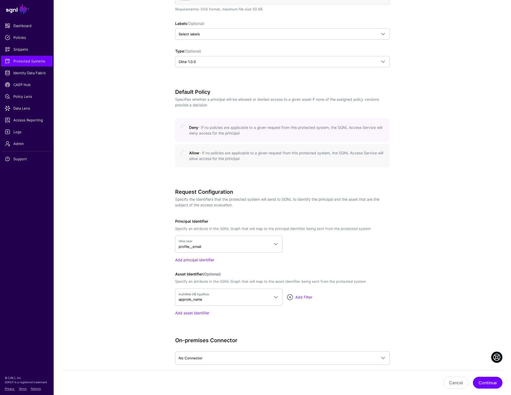
click at [436, 257] on app-integrations-details-form "**********" at bounding box center [282, 139] width 457 height 561
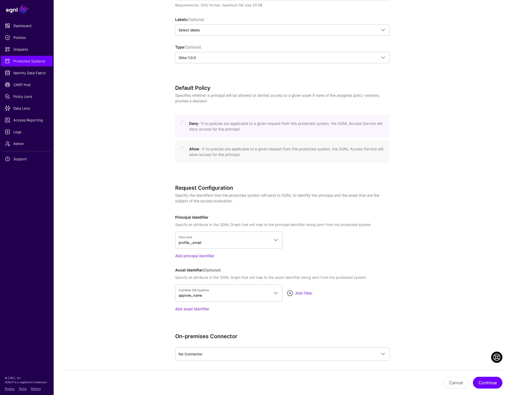
scroll to position [208, 0]
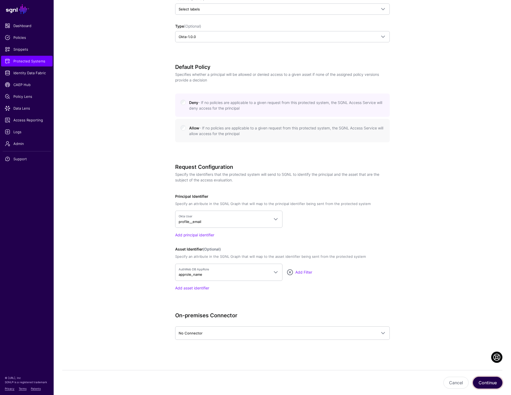
click at [483, 384] on button "Continue" at bounding box center [487, 383] width 29 height 12
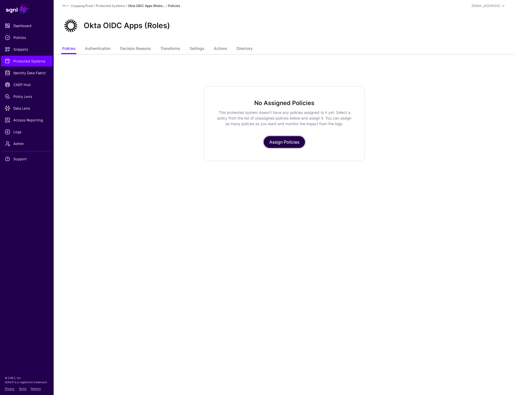
click at [278, 138] on link "Assign Policies" at bounding box center [283, 142] width 41 height 12
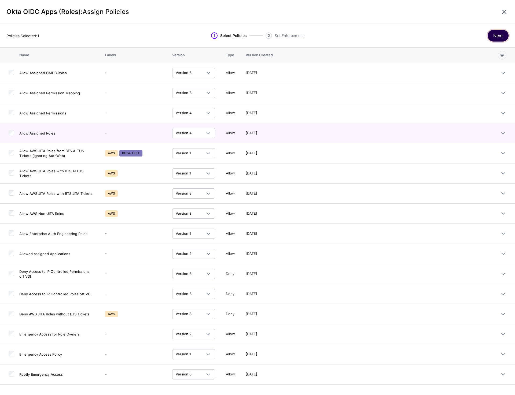
click at [497, 33] on button "Next" at bounding box center [497, 36] width 21 height 12
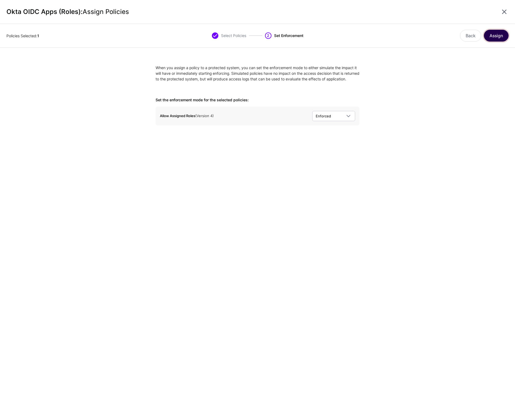
click at [500, 35] on button "Assign" at bounding box center [495, 36] width 25 height 12
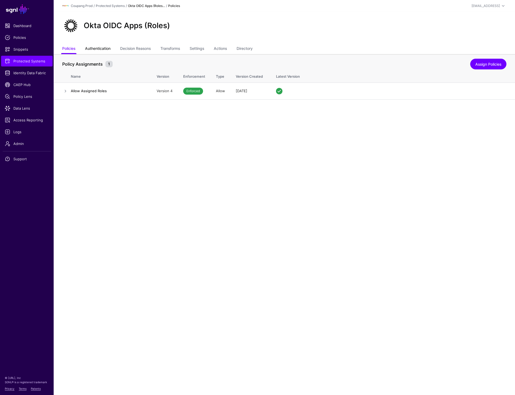
click at [102, 49] on link "Authentication" at bounding box center [97, 49] width 25 height 10
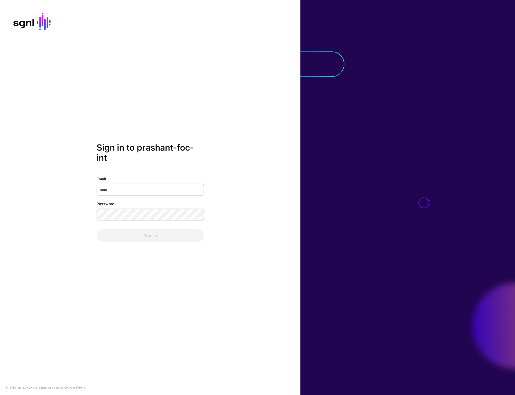
type input "**********"
click at [146, 232] on button "Sign In" at bounding box center [149, 235] width 107 height 13
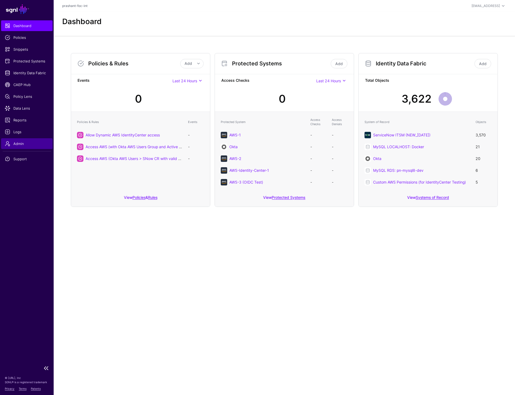
click at [16, 146] on span "Admin" at bounding box center [27, 143] width 44 height 5
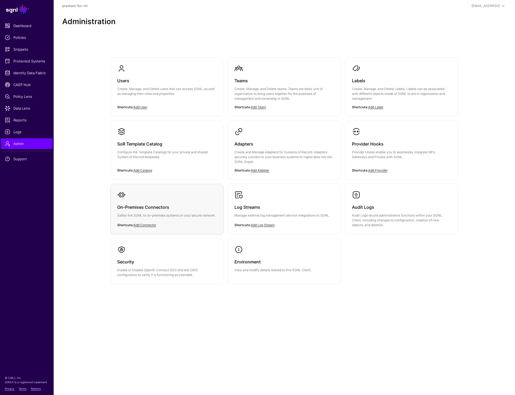
click at [150, 205] on h3 "On-Premises Connectors" at bounding box center [166, 207] width 99 height 8
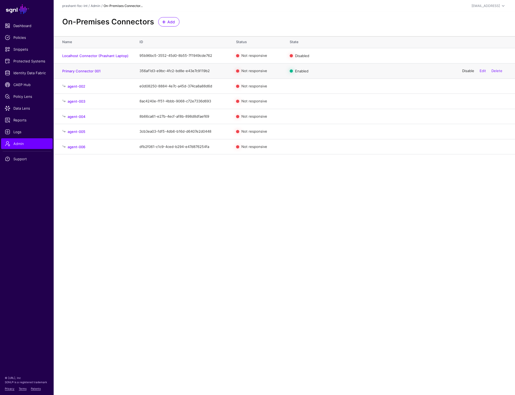
click at [464, 70] on link "Disable" at bounding box center [468, 71] width 12 height 4
click at [465, 70] on link "Enable" at bounding box center [468, 71] width 11 height 4
click at [336, 196] on main "SGNL Dashboard Policies Snippets Protected Systems Identity Data Fabric CAEP Hu…" at bounding box center [257, 197] width 515 height 395
click at [172, 23] on span "Add" at bounding box center [171, 22] width 9 height 6
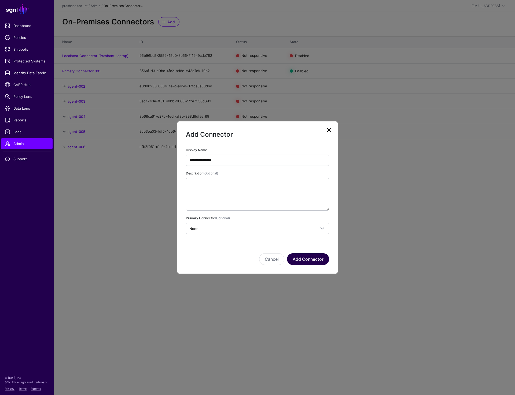
type input "**********"
click at [313, 255] on button "Add Connector" at bounding box center [308, 259] width 42 height 12
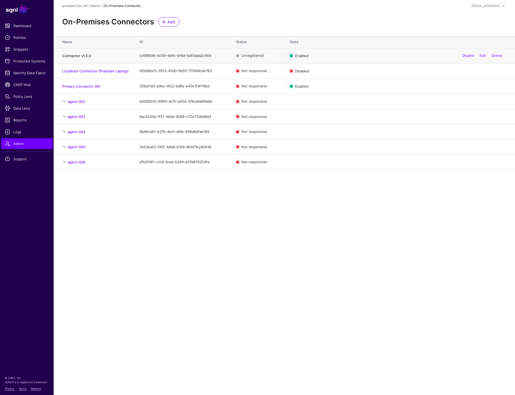
click at [76, 55] on link "Connector v1.5.0" at bounding box center [76, 56] width 29 height 4
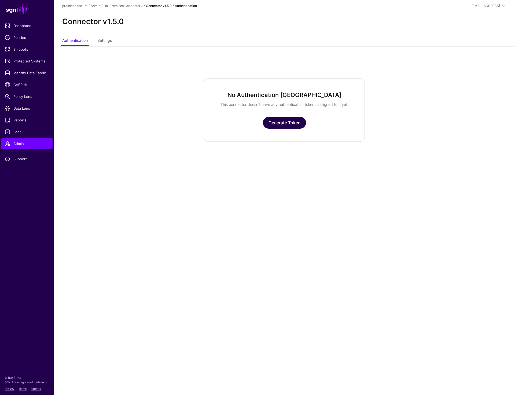
click at [277, 125] on link "Generate Token" at bounding box center [284, 123] width 43 height 12
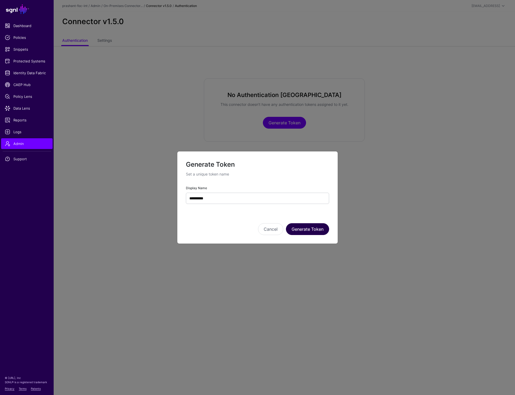
type input "**********"
click at [299, 233] on button "Generate Token" at bounding box center [307, 229] width 43 height 12
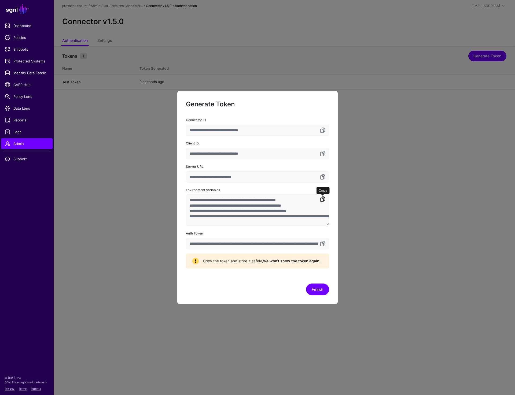
click at [322, 198] on link at bounding box center [322, 199] width 6 height 6
click at [313, 290] on button "Finish" at bounding box center [317, 290] width 23 height 12
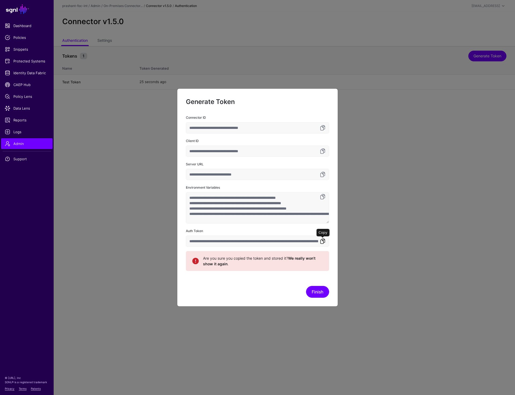
click at [324, 241] on link at bounding box center [322, 241] width 6 height 6
click at [320, 288] on button "Finish" at bounding box center [317, 292] width 23 height 12
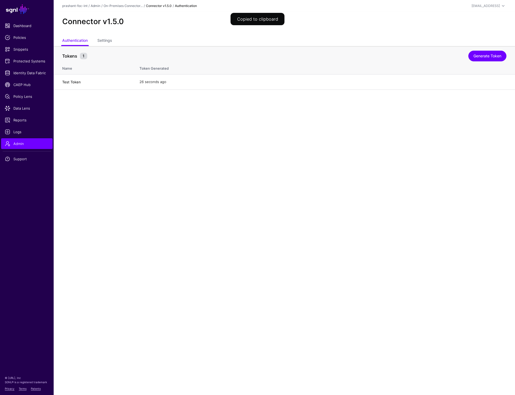
click at [248, 172] on main "SGNL Dashboard Policies Snippets Protected Systems Identity Data Fabric CAEP Hu…" at bounding box center [257, 197] width 515 height 395
click at [124, 3] on div "prashant-foc-int / Admin / On-Premises Connector... / Connector v1.5.0 / Authen…" at bounding box center [284, 6] width 444 height 6
click at [124, 6] on link "On-Premises Connector..." at bounding box center [122, 6] width 39 height 4
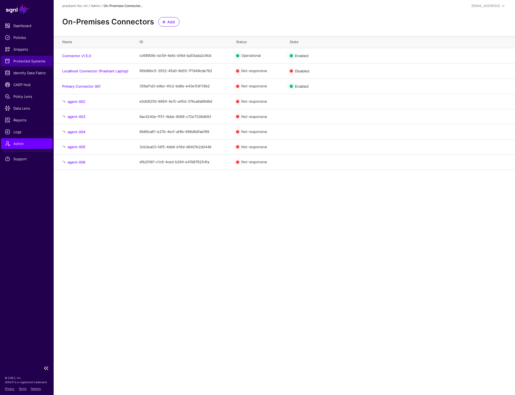
click at [30, 63] on span "Protected Systems" at bounding box center [27, 60] width 44 height 5
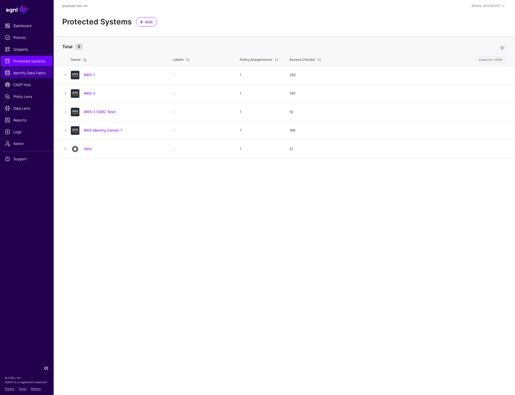
click at [30, 74] on span "Identity Data Fabric" at bounding box center [27, 72] width 44 height 5
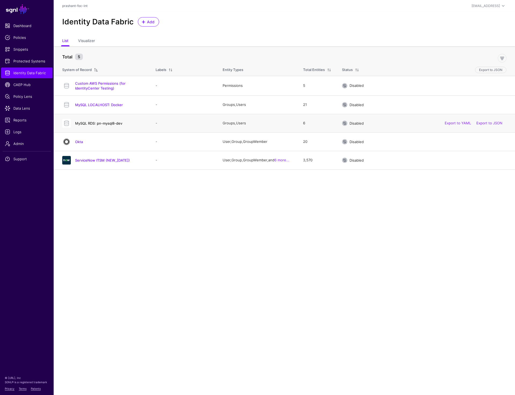
click at [110, 121] on link "MySQL RDS: pn-mysql8-dev" at bounding box center [98, 123] width 47 height 4
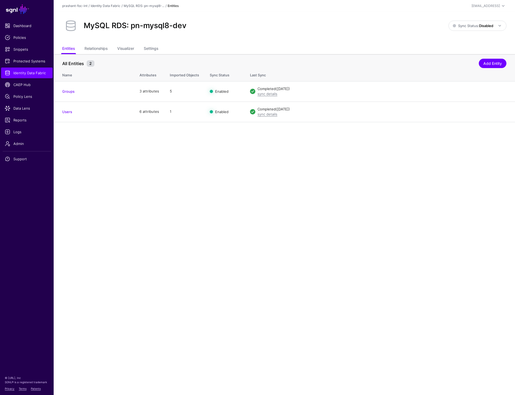
click at [161, 45] on ul "Entities Relationships Visualizer Settings" at bounding box center [284, 49] width 444 height 10
click at [156, 47] on link "Settings" at bounding box center [151, 49] width 14 height 10
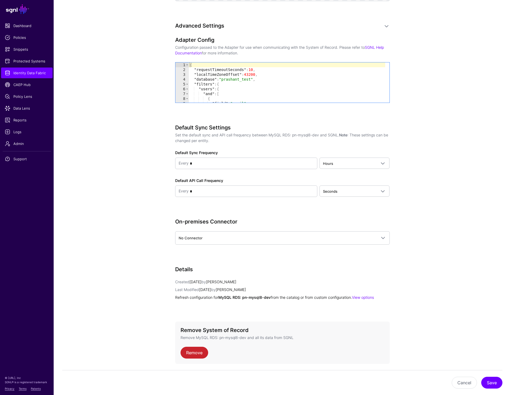
scroll to position [445, 0]
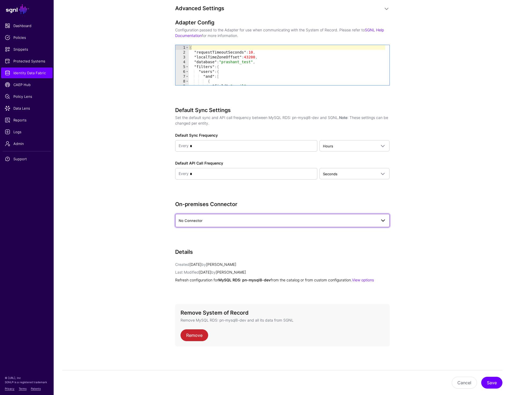
click at [204, 221] on span "No Connector" at bounding box center [277, 221] width 198 height 6
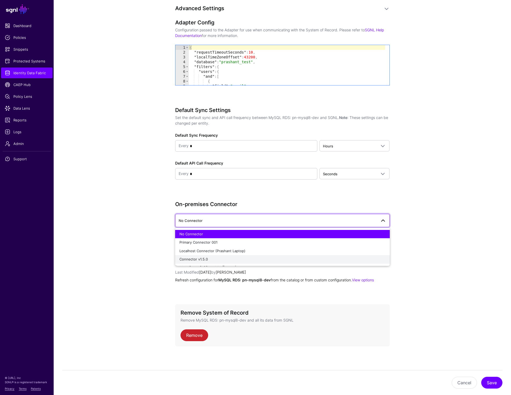
click at [202, 258] on span "Connector v1.5.0" at bounding box center [193, 259] width 28 height 4
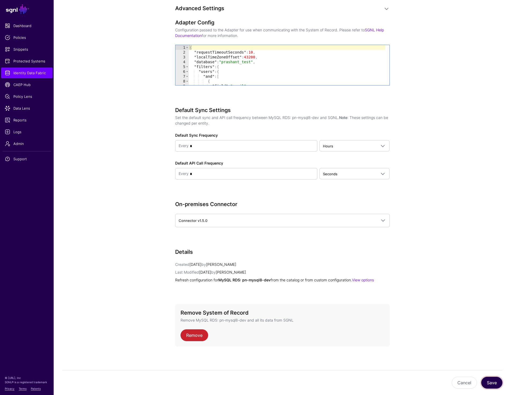
click at [487, 386] on button "Save" at bounding box center [491, 383] width 21 height 12
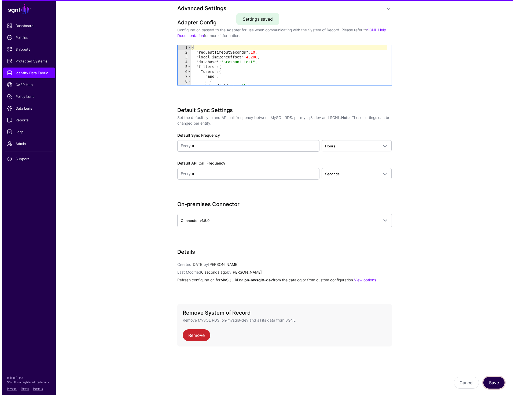
scroll to position [0, 0]
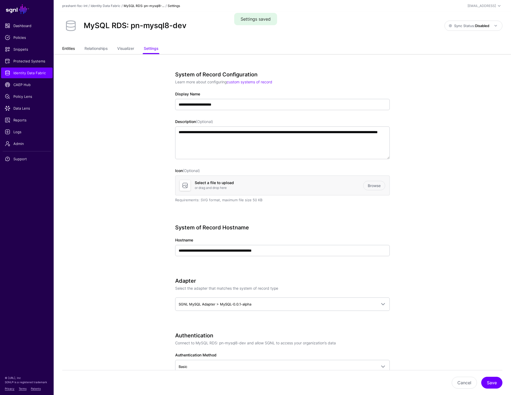
click at [70, 50] on link "Entities" at bounding box center [68, 49] width 13 height 10
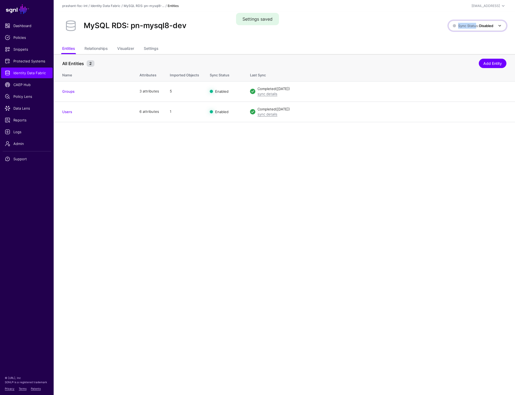
click at [474, 23] on span "Sync Status: Disabled" at bounding box center [477, 26] width 50 height 6
click at [460, 46] on span "Syncing active for all configured entities that are enabled" at bounding box center [473, 46] width 55 height 9
click at [340, 325] on main "SGNL Dashboard Policies Snippets Protected Systems Identity Data Fabric CAEP Hu…" at bounding box center [257, 197] width 515 height 395
click at [263, 240] on main "SGNL Dashboard Policies Snippets Protected Systems Identity Data Fabric CAEP Hu…" at bounding box center [257, 197] width 515 height 395
click at [264, 113] on link "sync details" at bounding box center [267, 114] width 20 height 4
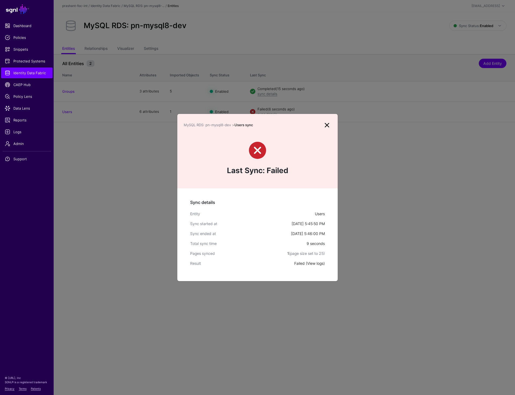
click at [314, 263] on link "View logs" at bounding box center [315, 263] width 16 height 5
click at [329, 126] on link at bounding box center [326, 125] width 9 height 9
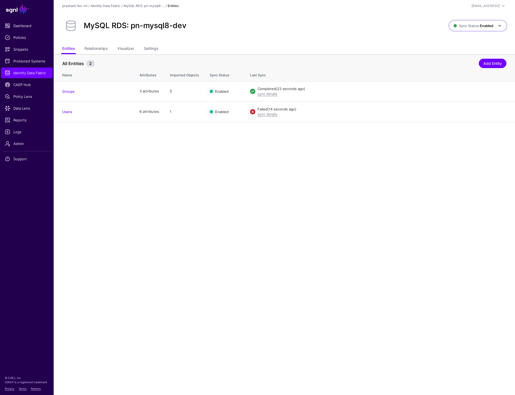
click at [480, 27] on strong "Enabled" at bounding box center [485, 26] width 13 height 4
click at [447, 66] on span "Syncing inactive for all configured entities" at bounding box center [474, 67] width 55 height 9
click at [151, 50] on link "Settings" at bounding box center [151, 49] width 14 height 10
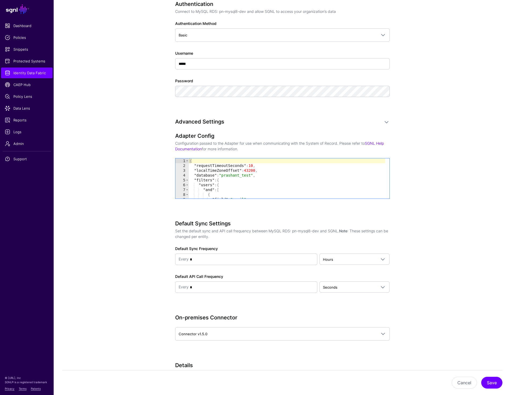
scroll to position [445, 0]
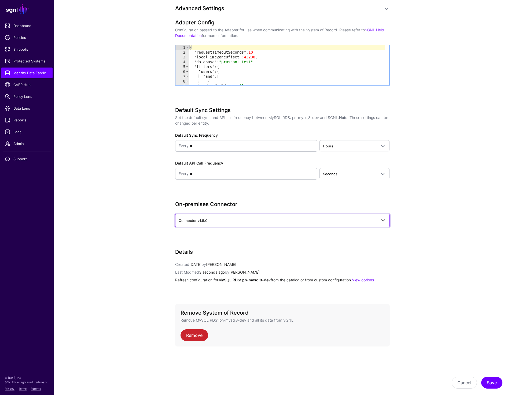
click at [220, 225] on link "Connector v1.5.0" at bounding box center [282, 220] width 214 height 13
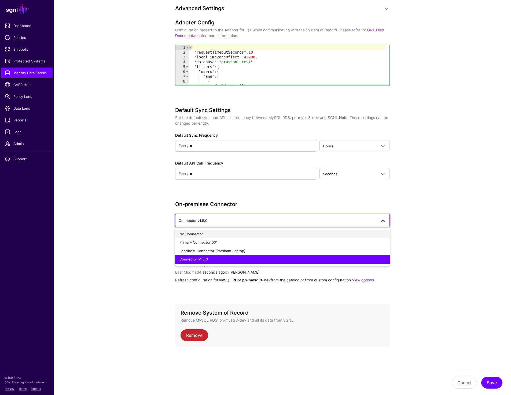
click at [214, 236] on button "No Connector" at bounding box center [282, 234] width 214 height 9
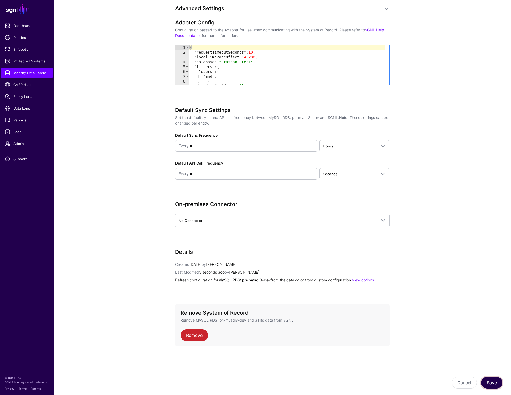
click at [492, 387] on button "Save" at bounding box center [491, 383] width 21 height 12
click at [90, 140] on app-datasources-details-form "**********" at bounding box center [282, 2] width 457 height 787
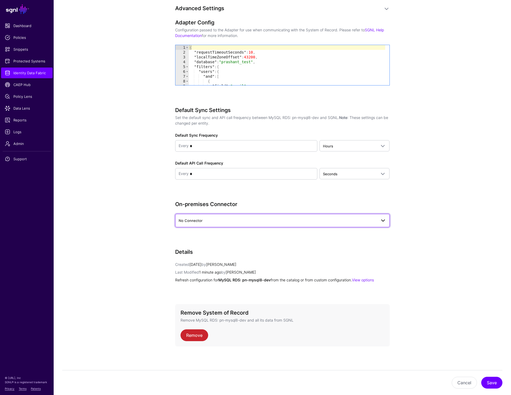
click at [275, 220] on span "No Connector" at bounding box center [277, 221] width 198 height 6
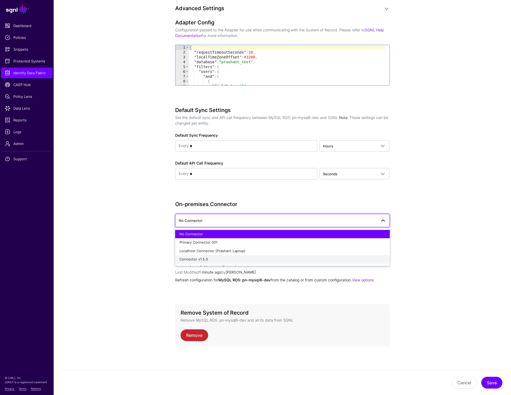
click at [251, 257] on div "Connector v1.5.0" at bounding box center [282, 259] width 206 height 5
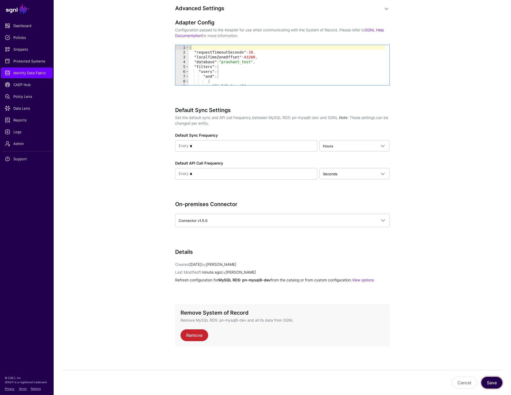
click at [489, 386] on button "Save" at bounding box center [491, 383] width 21 height 12
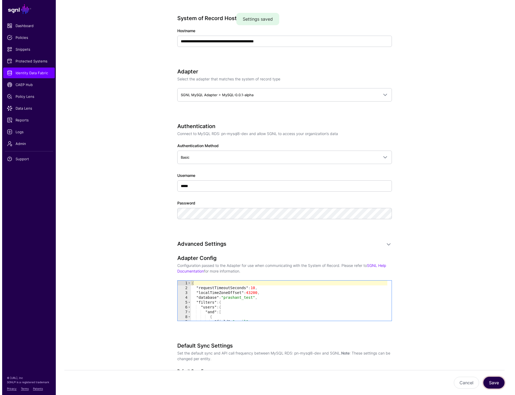
scroll to position [0, 0]
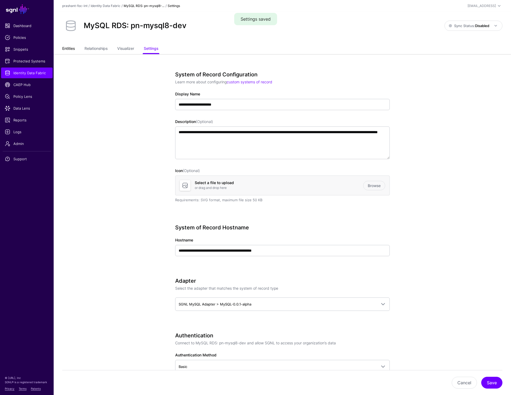
click at [65, 46] on link "Entities" at bounding box center [68, 49] width 13 height 10
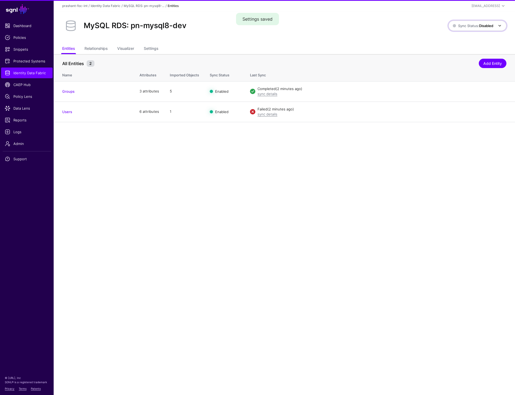
click at [479, 24] on strong "Disabled" at bounding box center [486, 26] width 14 height 4
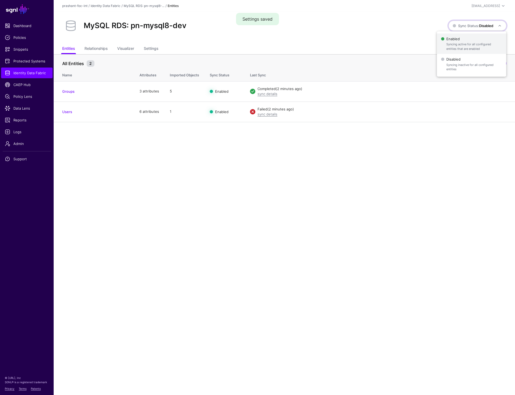
click at [458, 47] on span "Syncing active for all configured entities that are enabled" at bounding box center [473, 46] width 55 height 9
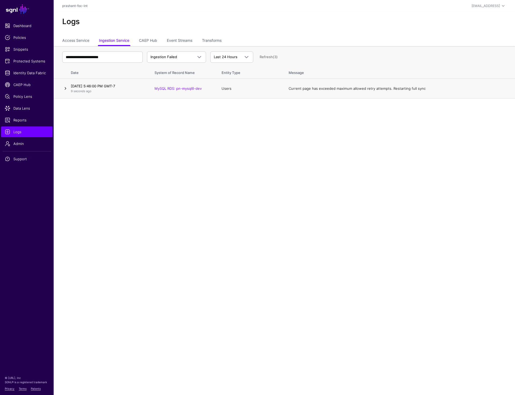
click at [67, 88] on link at bounding box center [65, 88] width 6 height 6
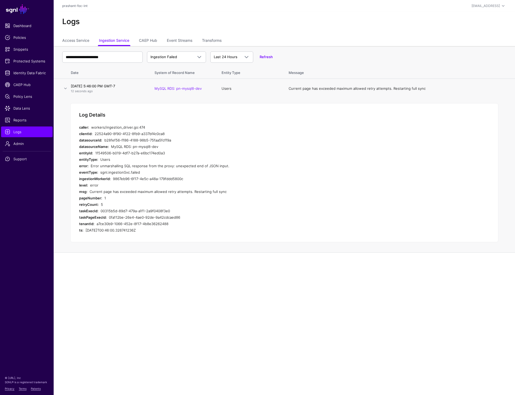
click at [349, 169] on div "Log Details caller: workers/ingestion_driver.go:474 clientId: 22524a90-8f90-4f2…" at bounding box center [284, 172] width 428 height 139
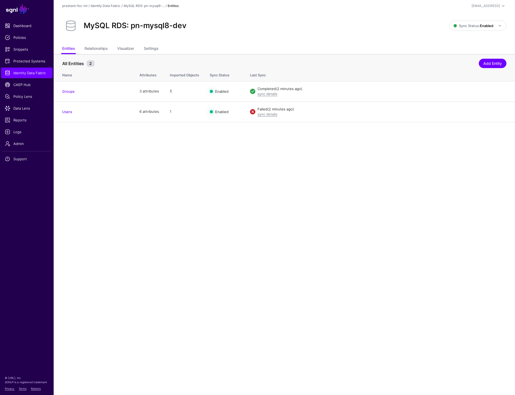
click at [373, 229] on main "SGNL Dashboard Policies Snippets Protected Systems Identity Data Fabric CAEP Hu…" at bounding box center [257, 197] width 515 height 395
click at [262, 113] on link "sync details" at bounding box center [267, 114] width 20 height 4
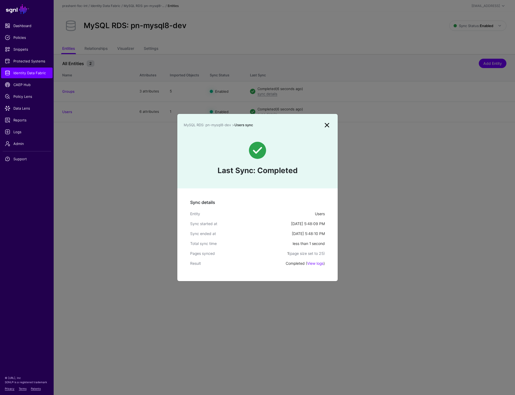
click at [326, 128] on link at bounding box center [326, 125] width 9 height 9
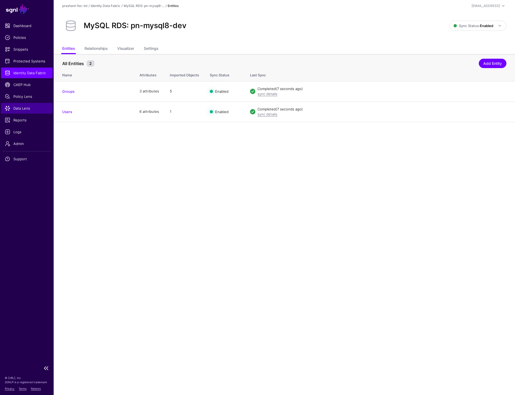
click at [12, 109] on span "Data Lens" at bounding box center [27, 108] width 44 height 5
click at [141, 347] on main "SGNL Dashboard Policies Snippets Protected Systems Identity Data Fabric CAEP Hu…" at bounding box center [257, 197] width 515 height 395
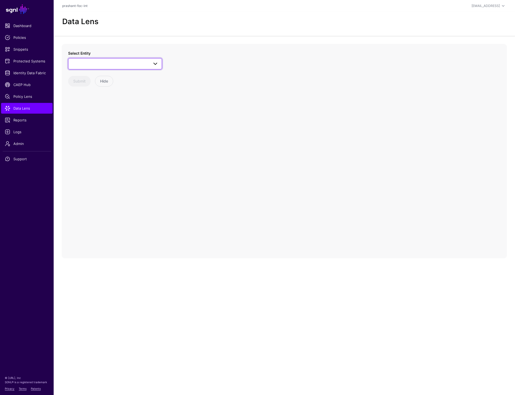
click at [101, 68] on link at bounding box center [115, 63] width 94 height 11
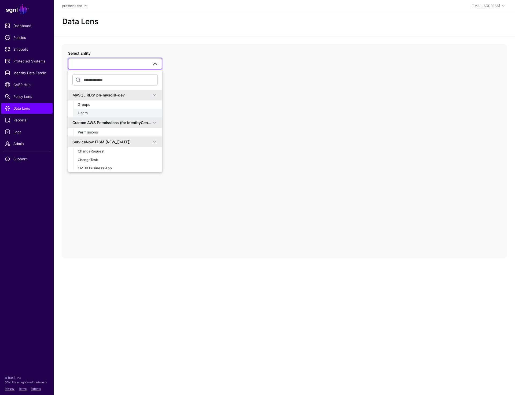
click at [89, 115] on div "Users" at bounding box center [118, 112] width 80 height 5
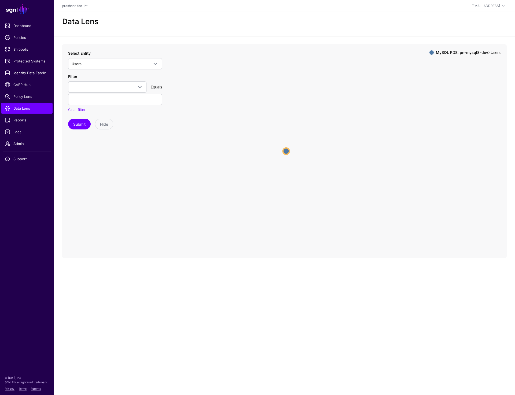
click at [285, 152] on circle at bounding box center [286, 151] width 6 height 6
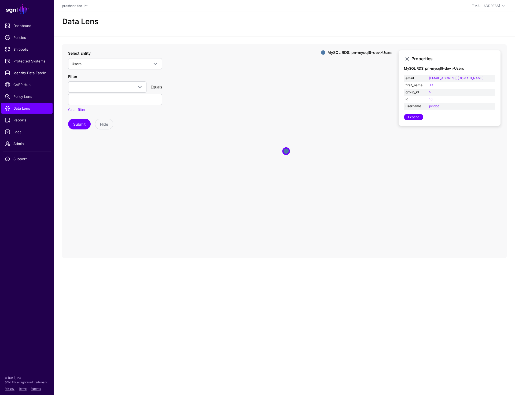
click at [240, 34] on div "Data Lens" at bounding box center [284, 24] width 461 height 24
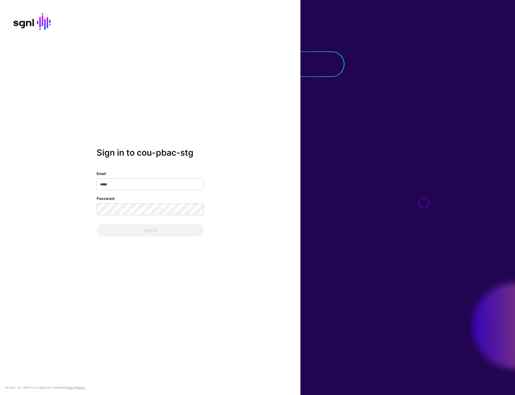
drag, startPoint x: 359, startPoint y: 135, endPoint x: 355, endPoint y: 134, distance: 4.6
click at [360, 134] on div at bounding box center [407, 197] width 214 height 395
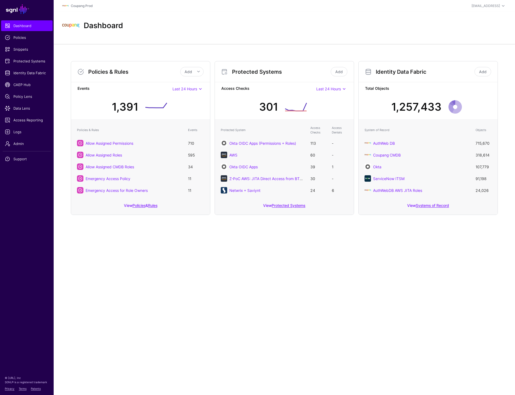
click at [206, 32] on div "Dashboard" at bounding box center [284, 25] width 448 height 17
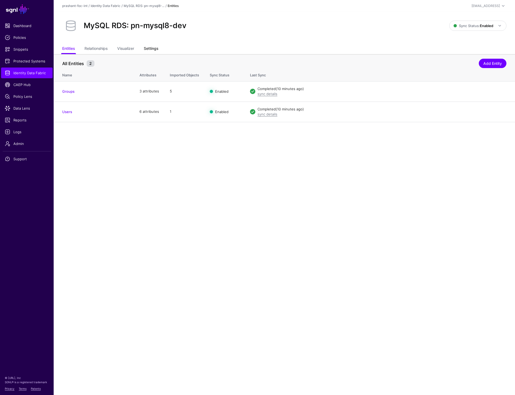
click at [151, 49] on link "Settings" at bounding box center [151, 49] width 14 height 10
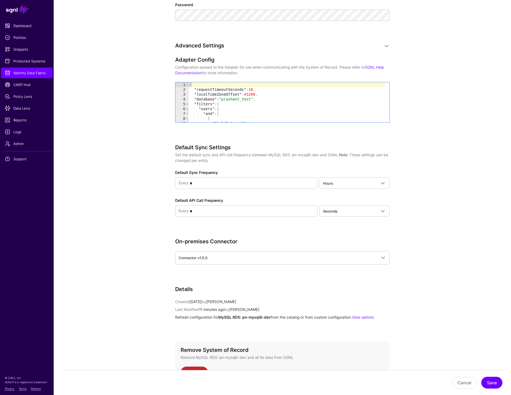
scroll to position [445, 0]
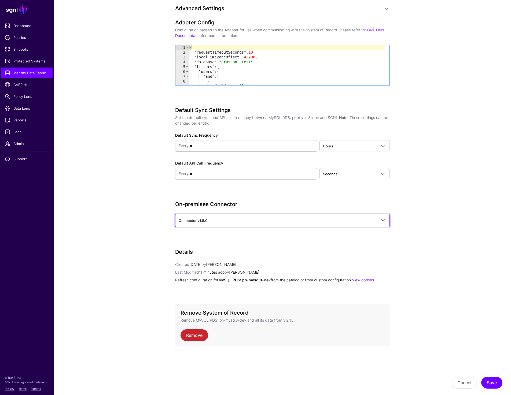
click at [249, 217] on span "Connector v1.5.0" at bounding box center [281, 220] width 207 height 6
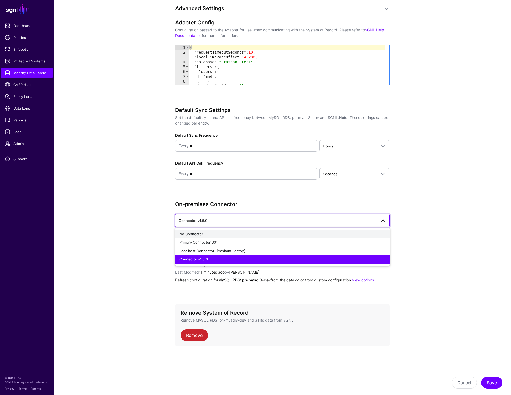
click at [236, 235] on div "No Connector" at bounding box center [282, 234] width 206 height 5
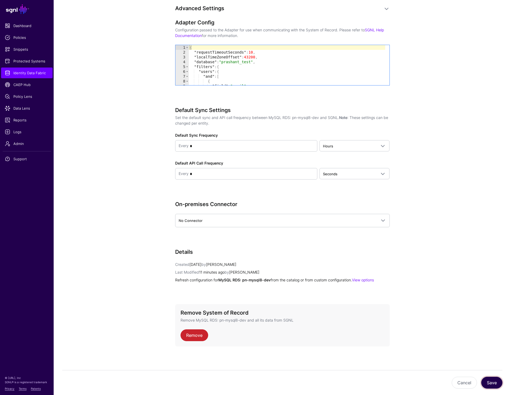
click at [499, 380] on button "Save" at bounding box center [491, 383] width 21 height 12
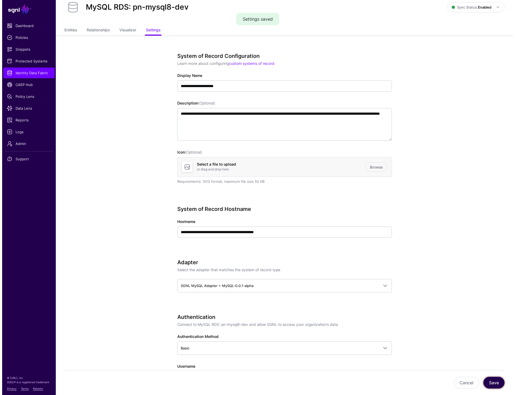
scroll to position [0, 0]
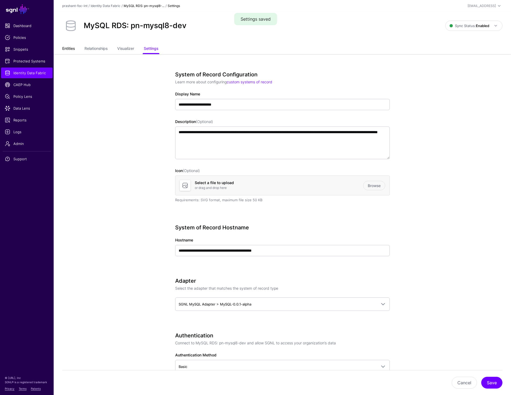
click at [66, 48] on link "Entities" at bounding box center [68, 49] width 13 height 10
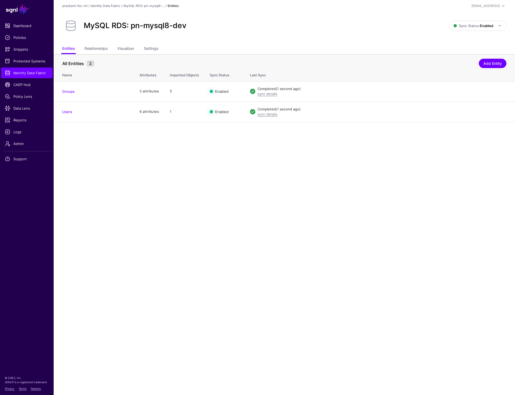
click at [362, 160] on main "SGNL Dashboard Policies Snippets Protected Systems Identity Data Fabric CAEP Hu…" at bounding box center [257, 197] width 515 height 395
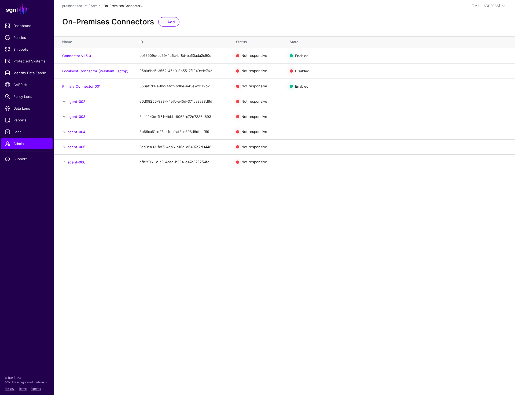
click at [264, 22] on div "On-Premises Connectors Add" at bounding box center [284, 21] width 448 height 9
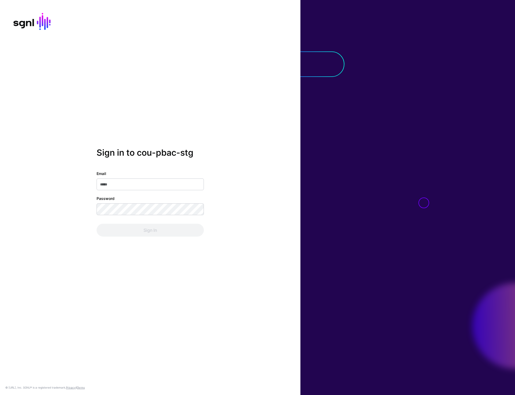
type input "**********"
click at [141, 231] on button "Sign In" at bounding box center [149, 230] width 107 height 13
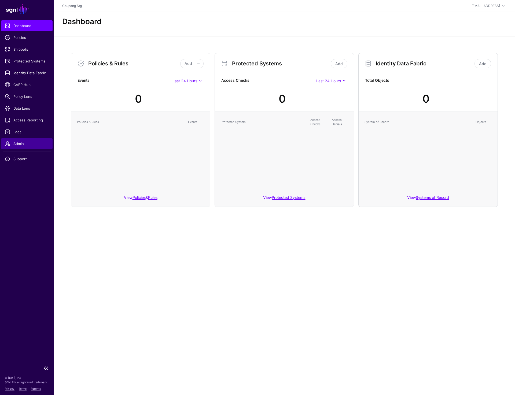
click at [13, 146] on span "Admin" at bounding box center [27, 143] width 44 height 5
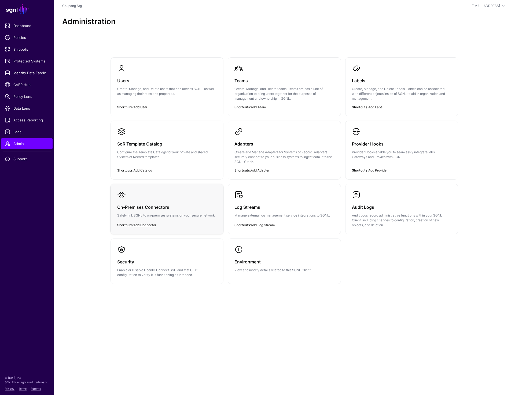
click at [143, 192] on link "On-Premises Connectors Safely link SGNL to on-premises systems on your secure n…" at bounding box center [167, 208] width 112 height 49
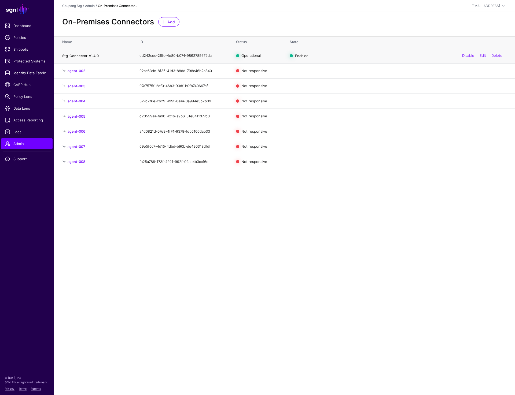
click at [88, 57] on link "Stg-Connector-v1.4.0" at bounding box center [80, 56] width 36 height 4
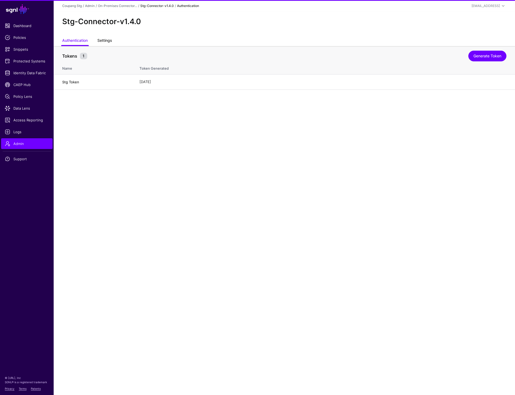
click at [105, 41] on link "Settings" at bounding box center [104, 41] width 14 height 10
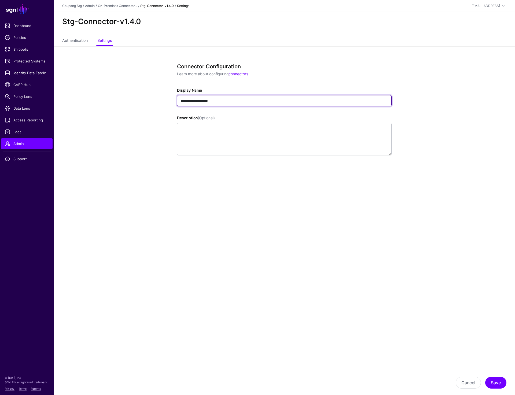
click at [213, 103] on input "**********" at bounding box center [284, 100] width 214 height 11
drag, startPoint x: 206, startPoint y: 100, endPoint x: 249, endPoint y: 101, distance: 42.9
click at [249, 101] on input "**********" at bounding box center [284, 100] width 214 height 11
type input "**********"
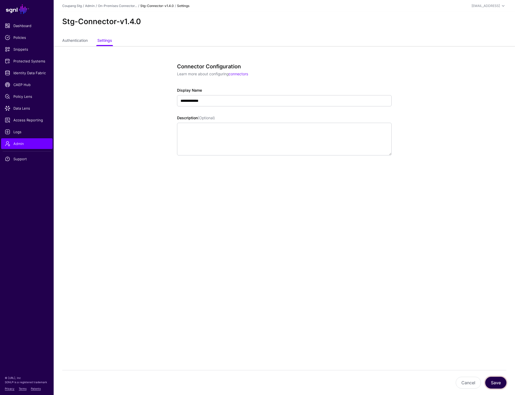
click at [499, 382] on button "Save" at bounding box center [495, 383] width 21 height 12
click at [121, 6] on link "On-Premises Connector..." at bounding box center [117, 6] width 39 height 4
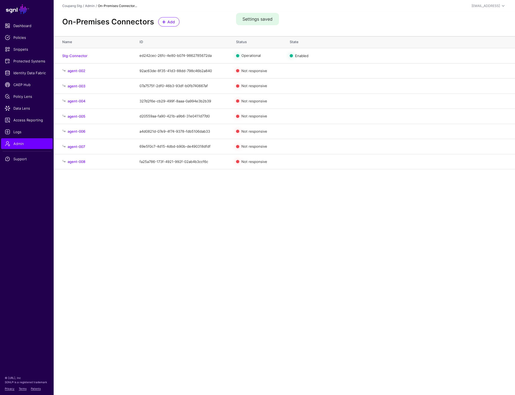
click at [188, 244] on main "SGNL Dashboard Policies Snippets Protected Systems Identity Data Fabric CAEP Hu…" at bounding box center [257, 197] width 515 height 395
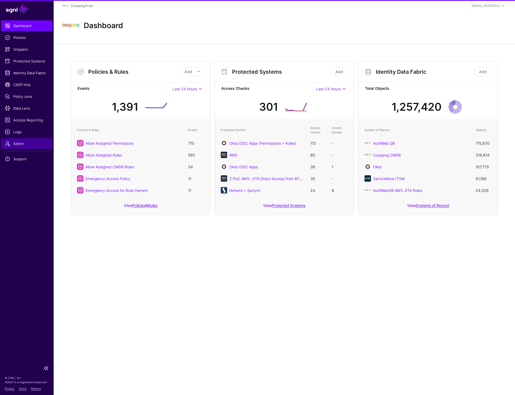
click at [11, 146] on span "Admin" at bounding box center [27, 143] width 44 height 5
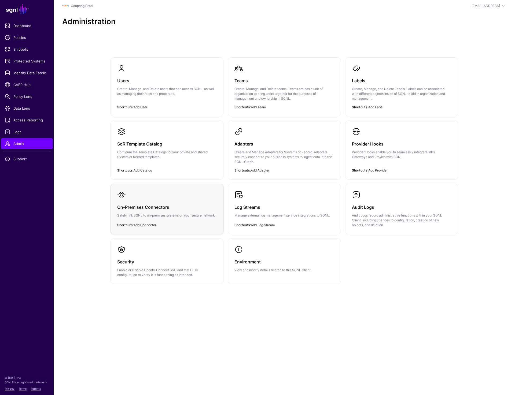
click at [175, 213] on div "On-Premises Connectors Safely link SGNL to on-premises systems on your secure n…" at bounding box center [166, 212] width 99 height 27
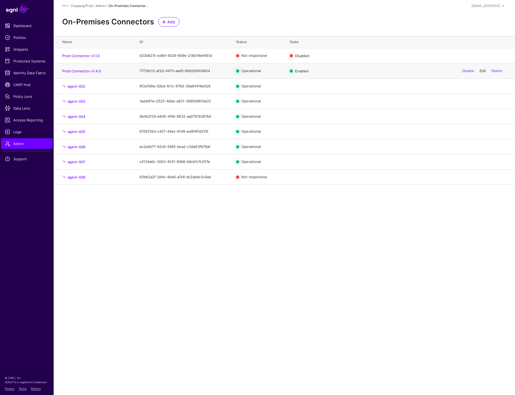
click at [483, 72] on link "Edit" at bounding box center [482, 71] width 6 height 4
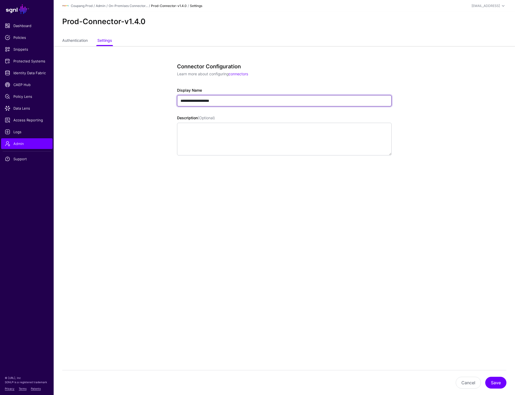
click at [217, 99] on input "**********" at bounding box center [284, 100] width 214 height 11
drag, startPoint x: 209, startPoint y: 100, endPoint x: 281, endPoint y: 100, distance: 71.3
click at [281, 100] on input "**********" at bounding box center [284, 100] width 214 height 11
type input "**********"
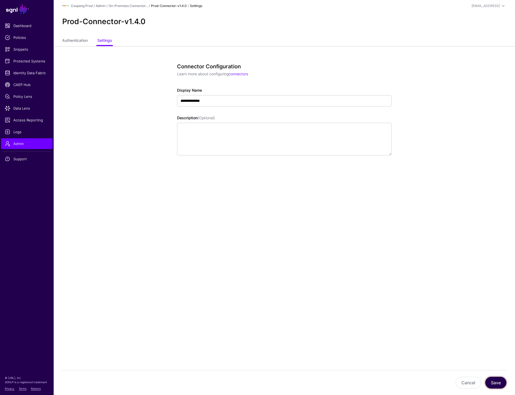
click at [500, 379] on button "Save" at bounding box center [495, 383] width 21 height 12
click at [128, 4] on link "On-Premises Connector..." at bounding box center [128, 6] width 39 height 4
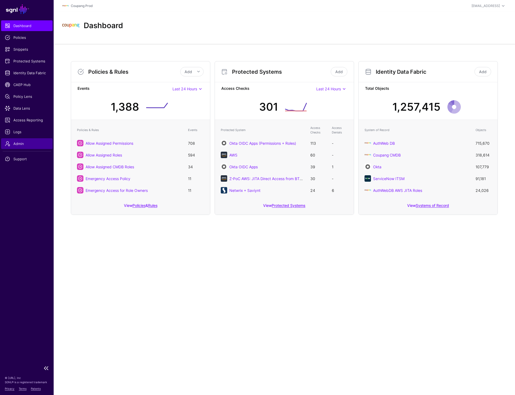
click at [10, 145] on span "Admin" at bounding box center [27, 143] width 44 height 5
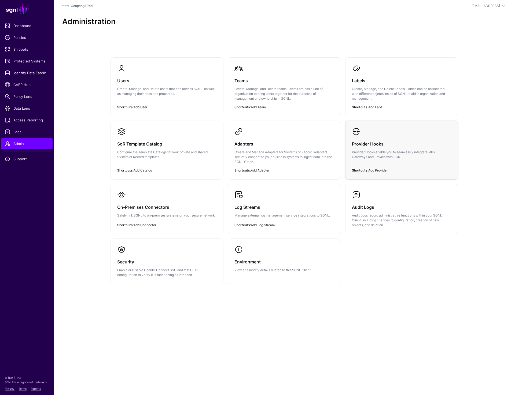
click at [392, 142] on h3 "Provider Hooks" at bounding box center [401, 144] width 99 height 8
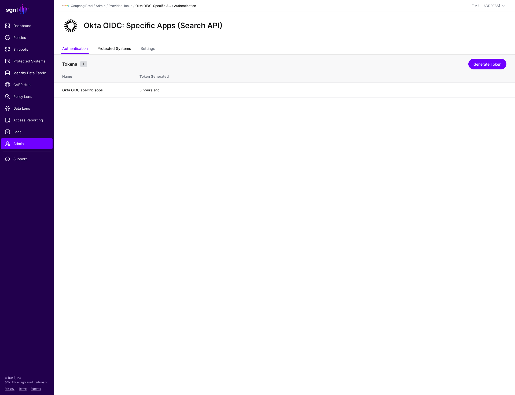
click at [120, 49] on link "Protected Systems" at bounding box center [114, 49] width 34 height 10
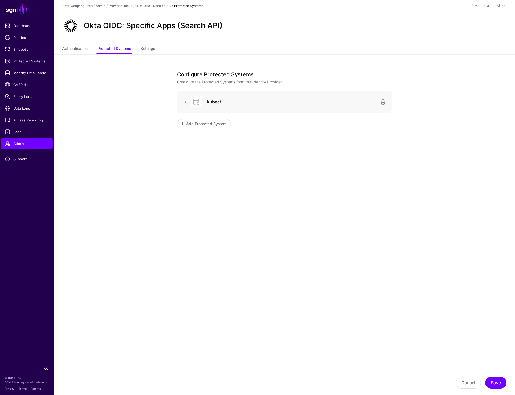
click at [19, 146] on link "Admin" at bounding box center [26, 143] width 51 height 11
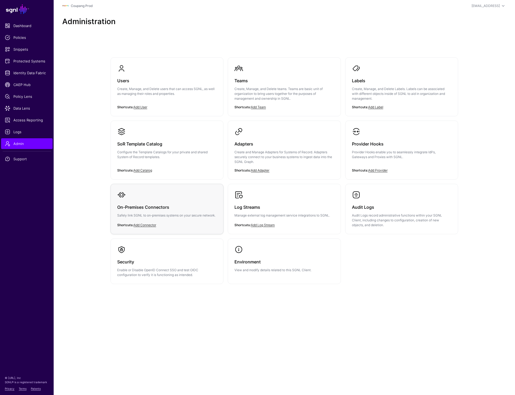
click at [163, 210] on h3 "On-Premises Connectors" at bounding box center [166, 207] width 99 height 8
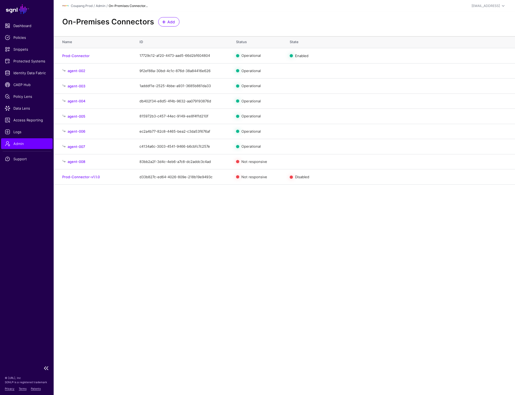
click at [20, 146] on span "Admin" at bounding box center [27, 143] width 44 height 5
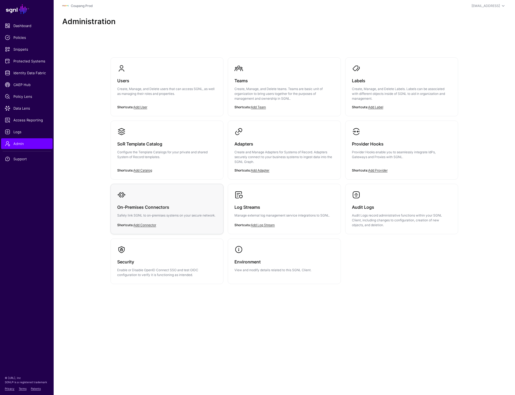
click at [162, 199] on link "On-Premises Connectors Safely link SGNL to on-premises systems on your secure n…" at bounding box center [167, 208] width 112 height 49
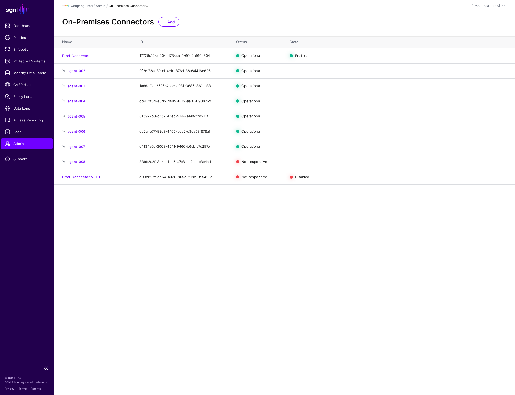
click at [32, 144] on span "Admin" at bounding box center [27, 143] width 44 height 5
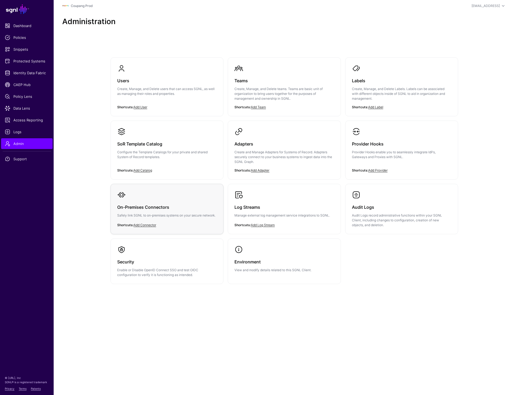
click at [174, 213] on p "Safely link SGNL to on-premises systems on your secure network." at bounding box center [166, 215] width 99 height 5
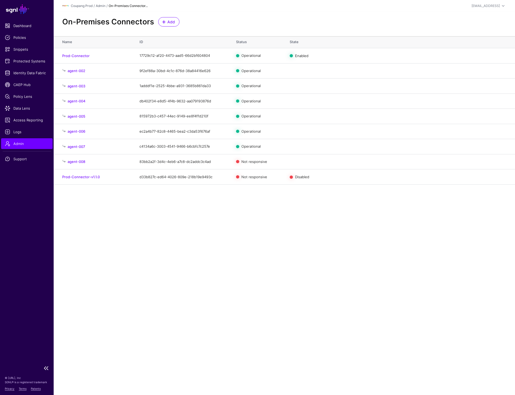
click at [12, 142] on span "Admin" at bounding box center [27, 143] width 44 height 5
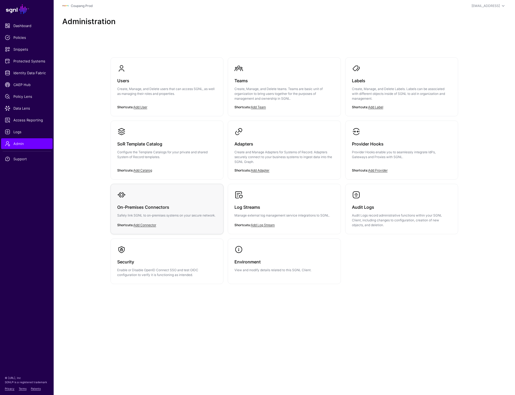
click at [165, 217] on p "Safely link SGNL to on-premises systems on your secure network." at bounding box center [166, 215] width 99 height 5
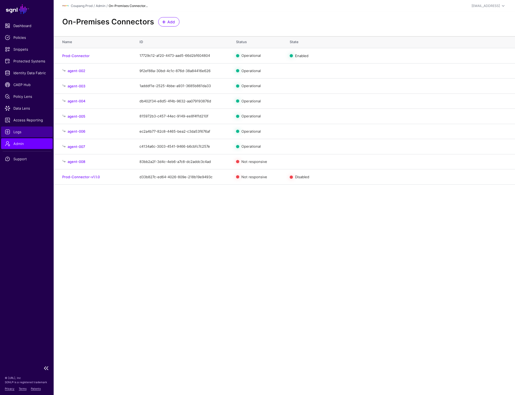
click at [42, 135] on link "Logs" at bounding box center [26, 132] width 51 height 11
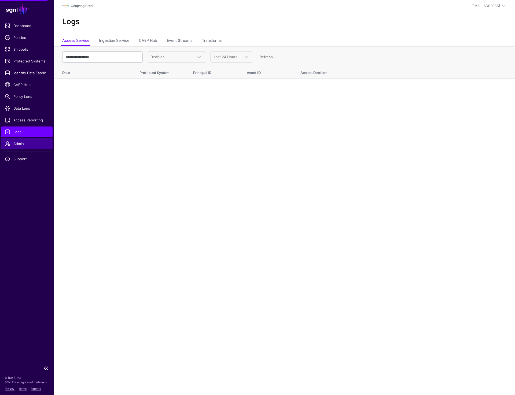
click at [35, 144] on span "Admin" at bounding box center [27, 143] width 44 height 5
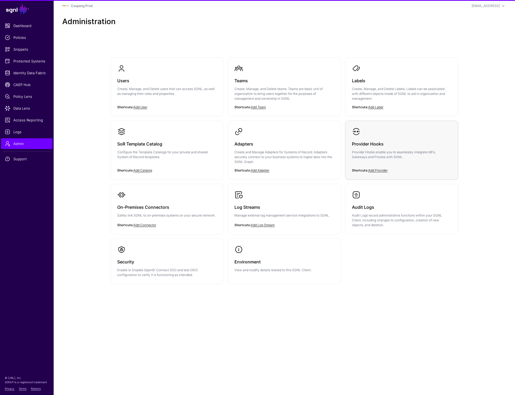
click at [391, 140] on h3 "Provider Hooks" at bounding box center [401, 144] width 99 height 8
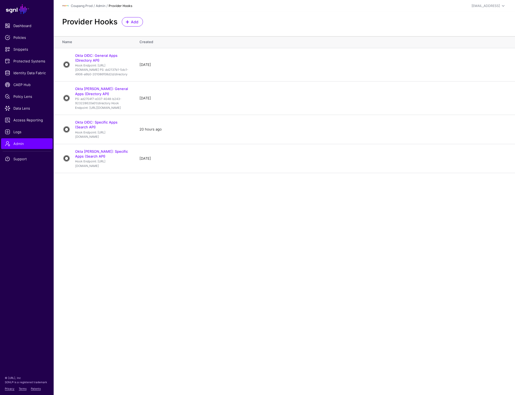
click at [126, 158] on link "Okta SAML: Specific Apps (Search API)" at bounding box center [101, 153] width 53 height 9
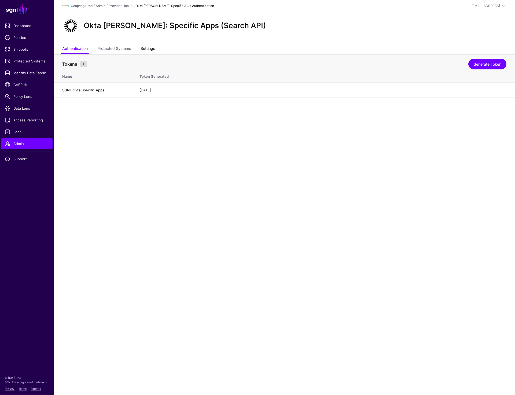
click at [143, 47] on link "Settings" at bounding box center [147, 49] width 14 height 10
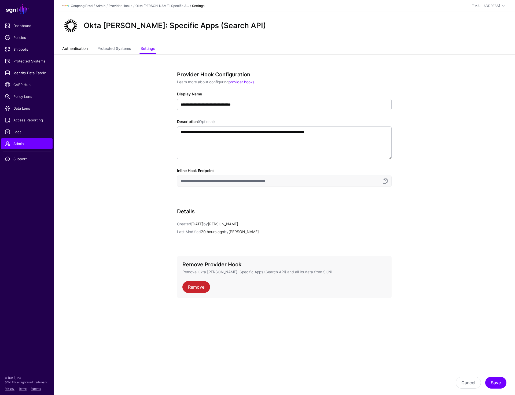
click at [71, 48] on link "Authentication" at bounding box center [74, 49] width 25 height 10
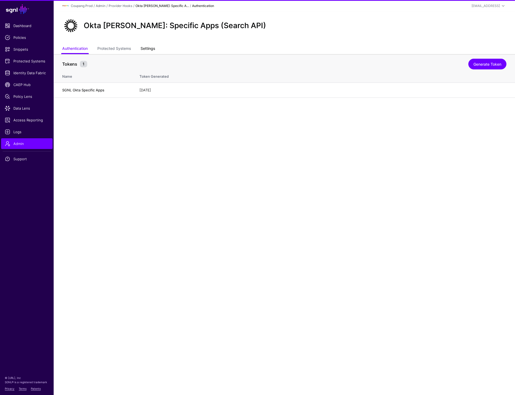
click at [144, 51] on link "Settings" at bounding box center [147, 49] width 14 height 10
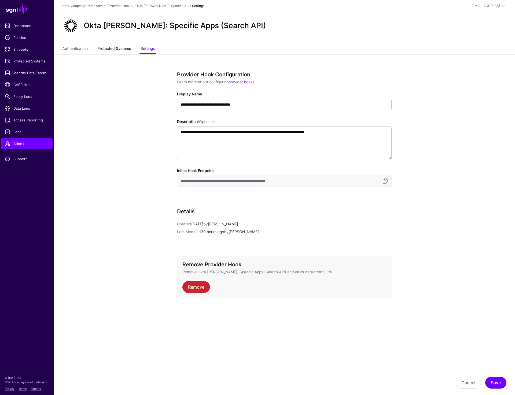
click at [119, 50] on link "Protected Systems" at bounding box center [114, 49] width 34 height 10
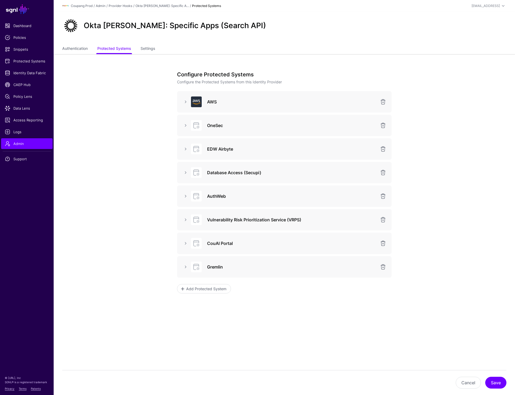
click at [461, 46] on ul "Authentication Protected Systems Settings" at bounding box center [284, 49] width 444 height 10
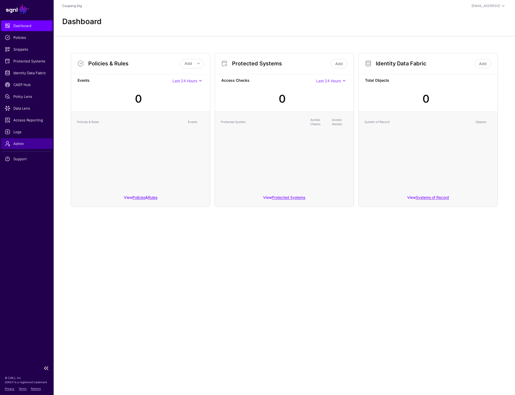
click at [28, 141] on span "Admin" at bounding box center [27, 143] width 44 height 5
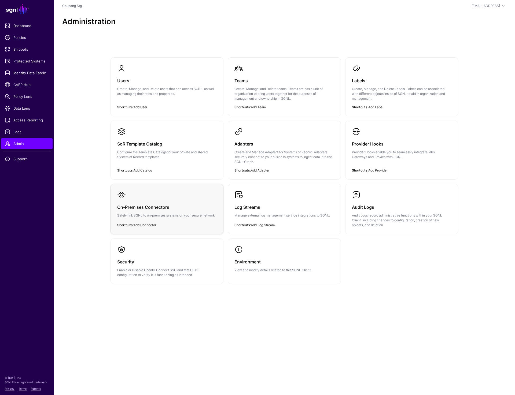
click at [199, 195] on link "On-Premises Connectors Safely link SGNL to on-premises systems on your secure n…" at bounding box center [167, 208] width 112 height 49
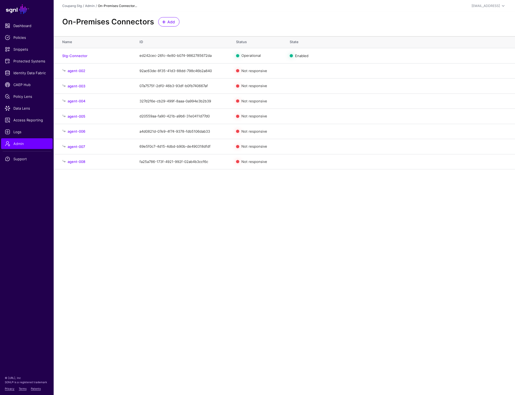
click at [326, 22] on div "On-Premises Connectors Add" at bounding box center [284, 21] width 448 height 9
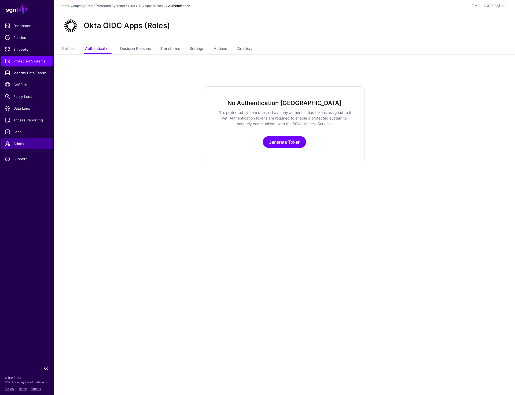
click at [26, 143] on span "Admin" at bounding box center [27, 143] width 44 height 5
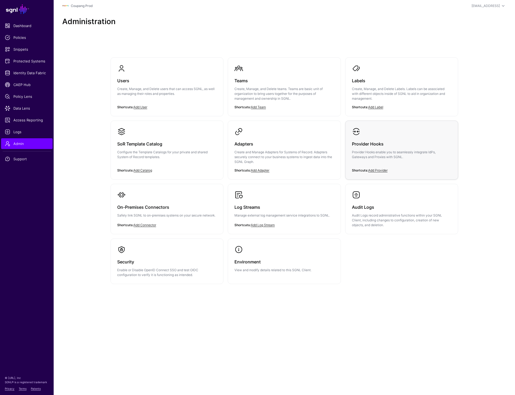
click at [375, 151] on p "Provider Hooks enable you to seamlessly integrate IdPs, Gateways and Proxies wi…" at bounding box center [401, 155] width 99 height 10
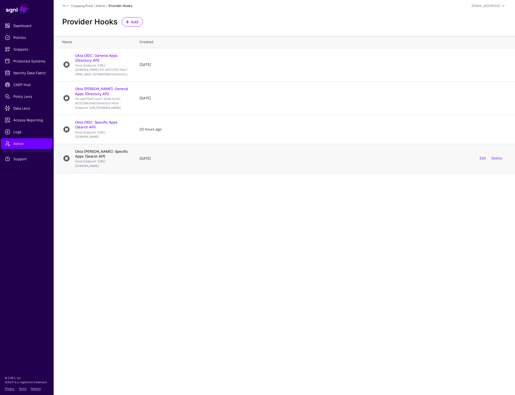
click at [117, 158] on link "Okta SAML: Specific Apps (Search API)" at bounding box center [101, 153] width 53 height 9
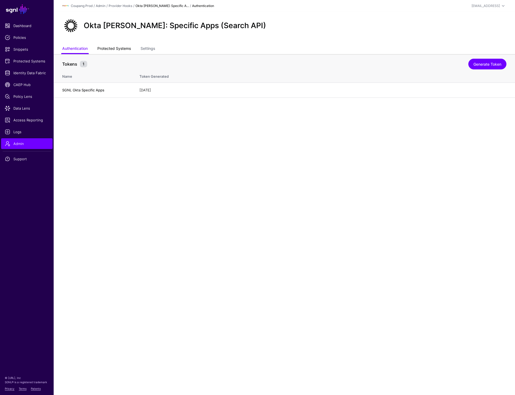
click at [127, 50] on link "Protected Systems" at bounding box center [114, 49] width 34 height 10
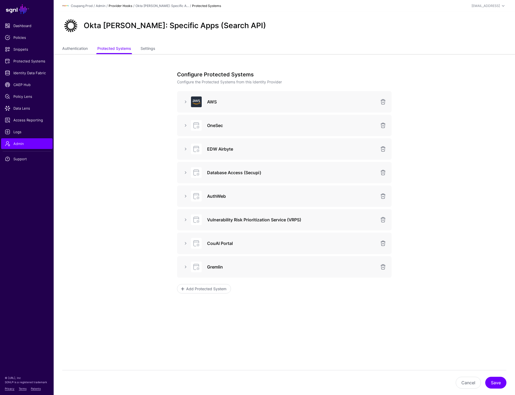
click at [124, 6] on link "Provider Hooks" at bounding box center [121, 6] width 24 height 4
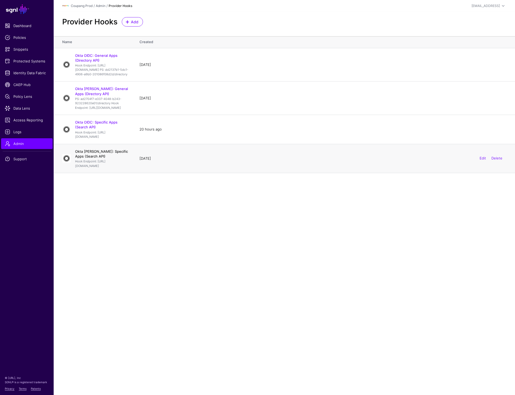
click at [110, 158] on link "Okta SAML: Specific Apps (Search API)" at bounding box center [101, 153] width 53 height 9
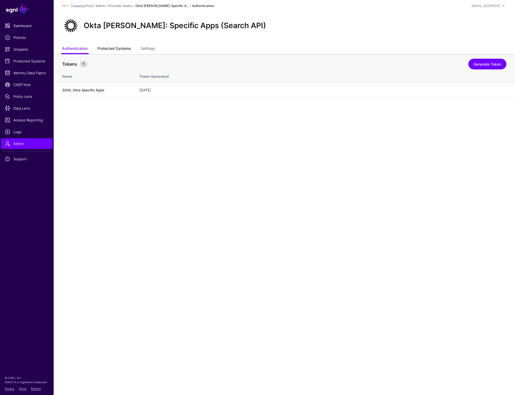
click at [127, 49] on link "Protected Systems" at bounding box center [114, 49] width 34 height 10
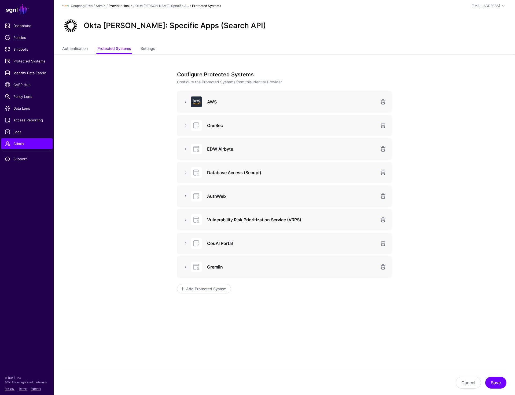
click at [115, 5] on link "Provider Hooks" at bounding box center [121, 6] width 24 height 4
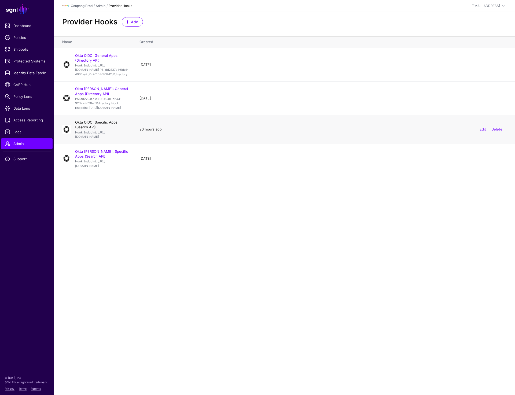
click at [105, 129] on link "Okta OIDC: Specific Apps (Search API)" at bounding box center [96, 124] width 42 height 9
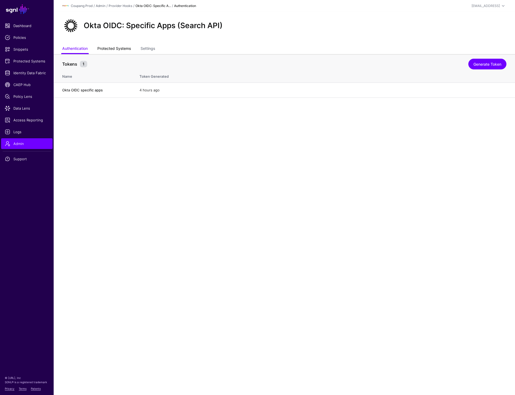
click at [116, 51] on link "Protected Systems" at bounding box center [114, 49] width 34 height 10
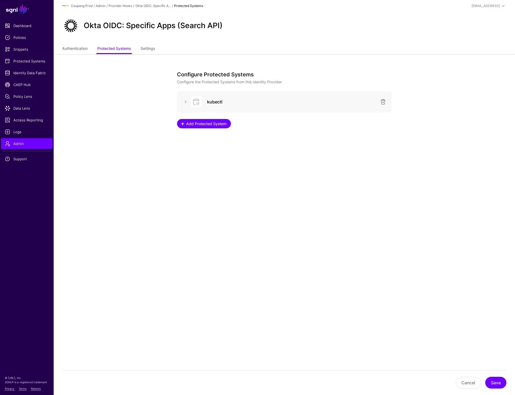
click at [189, 126] on span "Add Protected System" at bounding box center [206, 124] width 42 height 6
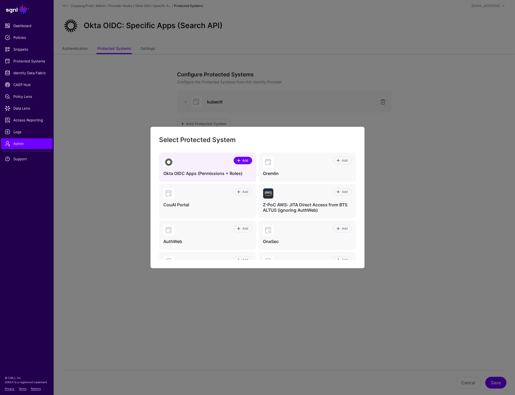
click at [246, 160] on span "Add" at bounding box center [244, 160] width 7 height 5
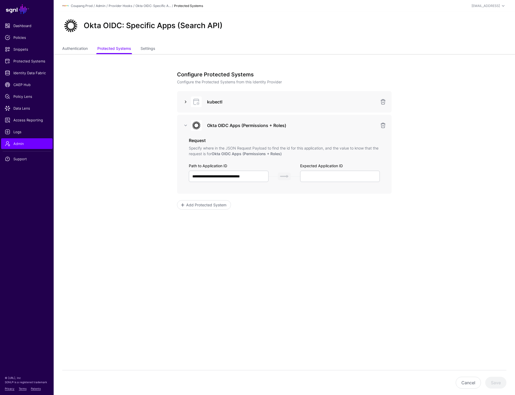
click at [186, 101] on link at bounding box center [185, 102] width 6 height 6
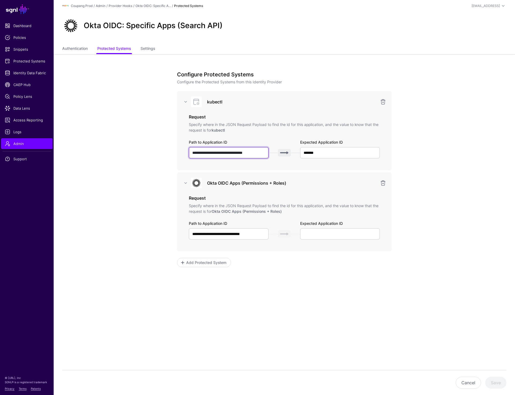
click at [248, 152] on input "**********" at bounding box center [229, 152] width 80 height 11
click at [240, 235] on input "**********" at bounding box center [229, 233] width 80 height 11
paste input "**"
type input "**********"
click at [345, 236] on input "text" at bounding box center [340, 233] width 80 height 11
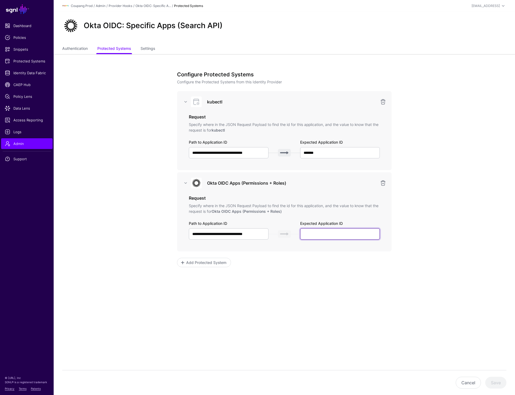
paste input "**********"
click at [497, 381] on button "Save" at bounding box center [495, 383] width 21 height 12
click at [161, 78] on div "**********" at bounding box center [284, 197] width 249 height 286
drag, startPoint x: 259, startPoint y: 153, endPoint x: 156, endPoint y: 153, distance: 103.5
click at [156, 153] on app-admin-providers-item-integrations "**********" at bounding box center [284, 197] width 461 height 286
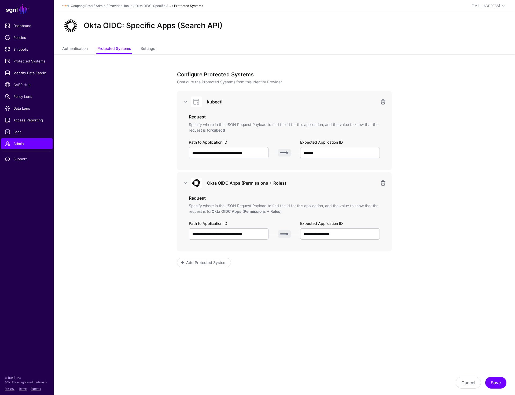
click at [366, 27] on div "Okta OIDC: Specific Apps (Search API)" at bounding box center [284, 25] width 448 height 17
click at [399, 50] on ul "Authentication Protected Systems Settings" at bounding box center [284, 49] width 444 height 10
click at [364, 232] on input "**********" at bounding box center [340, 233] width 80 height 11
click at [200, 263] on span "Add Protected System" at bounding box center [206, 263] width 42 height 6
click at [434, 201] on app-admin-providers-item-integrations "**********" at bounding box center [284, 197] width 461 height 286
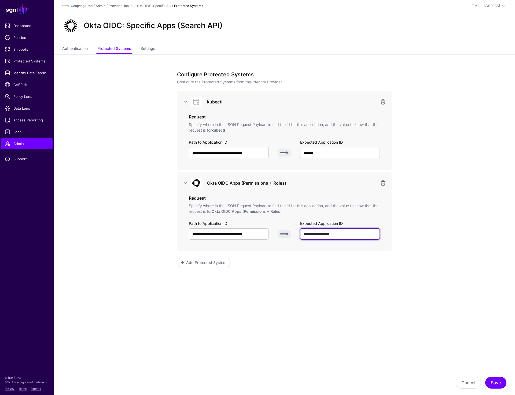
click at [370, 232] on input "**********" at bounding box center [340, 233] width 80 height 11
paste input "text"
type input "**********"
click at [494, 382] on button "Save" at bounding box center [495, 383] width 21 height 12
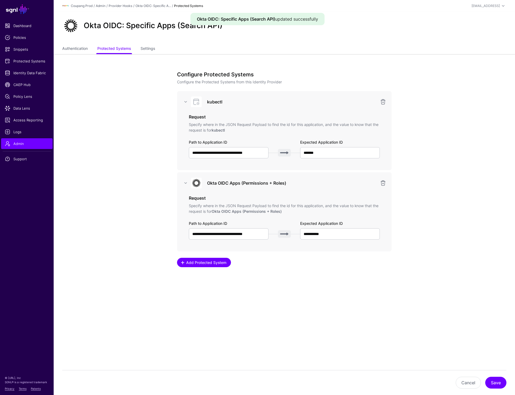
click at [210, 264] on span "Add Protected System" at bounding box center [206, 263] width 42 height 6
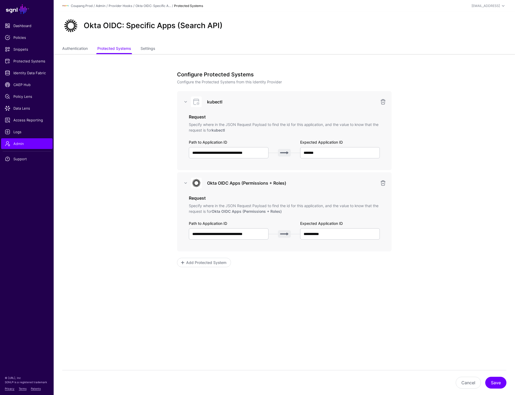
click at [448, 241] on app-admin-providers-item-integrations "**********" at bounding box center [284, 197] width 461 height 286
click at [27, 63] on span "Protected Systems" at bounding box center [27, 60] width 44 height 5
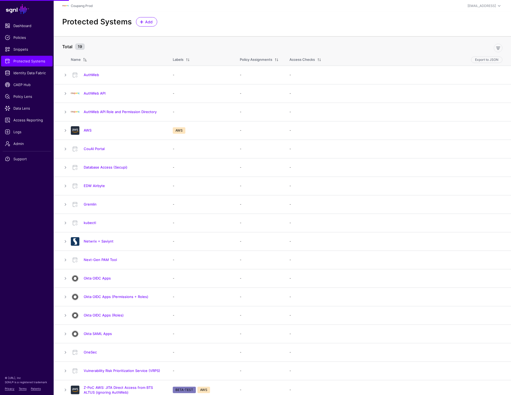
scroll to position [23, 0]
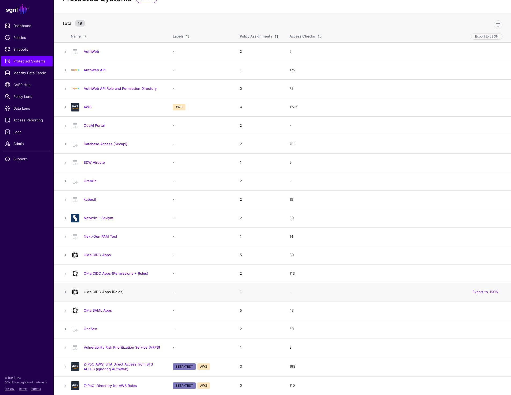
click at [113, 293] on link "Okta OIDC Apps (Roles)" at bounding box center [104, 292] width 40 height 4
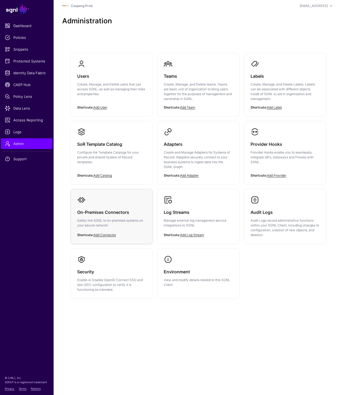
click at [109, 203] on link "On-Premises Connectors Safely link SGNL to on-premises systems on your secure n…" at bounding box center [112, 216] width 82 height 54
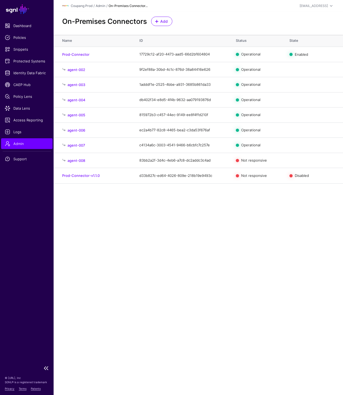
click at [23, 140] on link "Admin" at bounding box center [26, 143] width 51 height 11
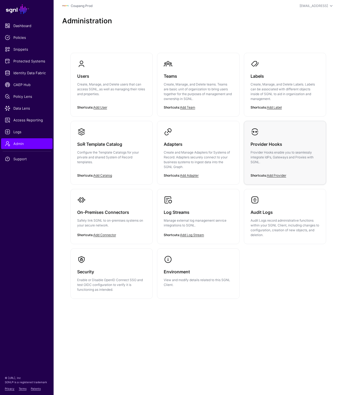
click at [265, 149] on div "Provider Hooks Provider Hooks enable you to seamlessly integrate IdPs, Gateways…" at bounding box center [285, 154] width 69 height 37
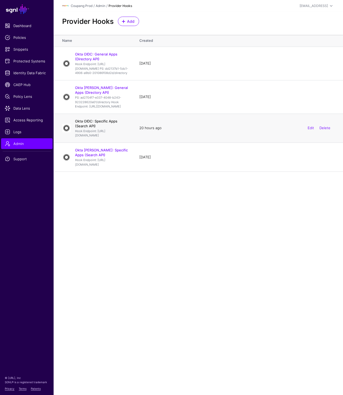
click at [103, 128] on link "Okta OIDC: Specific Apps (Search API)" at bounding box center [96, 123] width 42 height 9
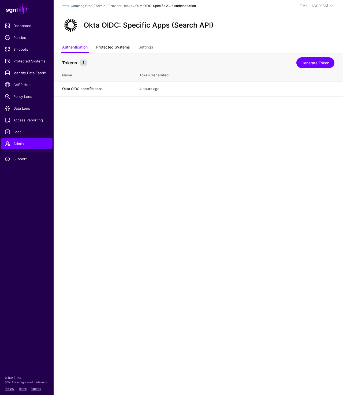
click at [122, 49] on link "Protected Systems" at bounding box center [113, 48] width 34 height 10
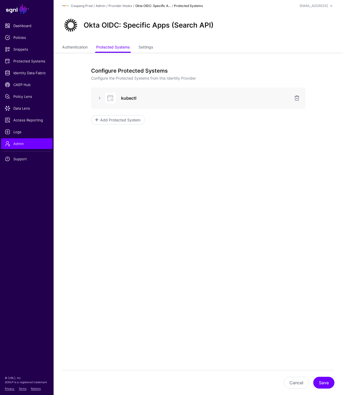
click at [142, 6] on link "Okta OIDC: Specific A..." at bounding box center [152, 6] width 35 height 4
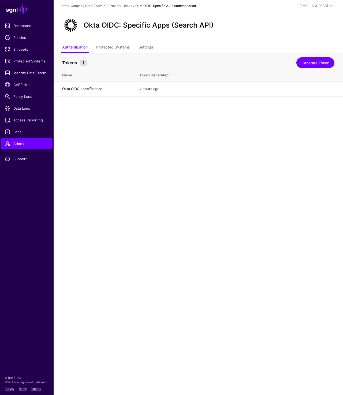
click at [117, 3] on div "Coupang Prod / Admin / Provider Hooks / Okta OIDC: Specific A... / Authenticati…" at bounding box center [152, 6] width 181 height 6
click at [117, 5] on link "Provider Hooks" at bounding box center [121, 6] width 24 height 4
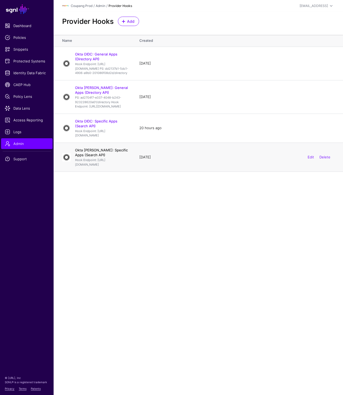
click at [84, 157] on link "Okta SAML: Specific Apps (Search API)" at bounding box center [101, 152] width 53 height 9
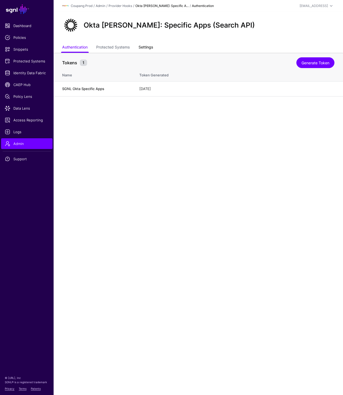
click at [142, 46] on link "Settings" at bounding box center [146, 48] width 14 height 10
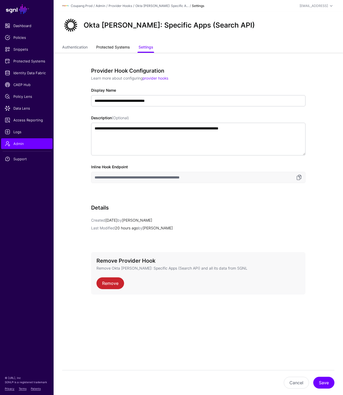
click at [114, 49] on link "Protected Systems" at bounding box center [113, 48] width 34 height 10
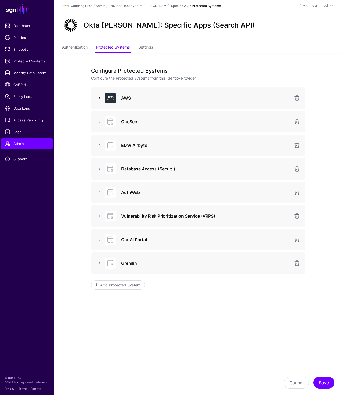
click at [101, 99] on link at bounding box center [99, 98] width 6 height 6
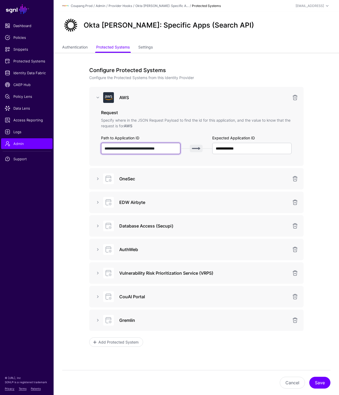
click at [143, 153] on input "**********" at bounding box center [141, 148] width 80 height 11
click at [278, 47] on ul "Authentication Protected Systems Settings" at bounding box center [196, 48] width 268 height 10
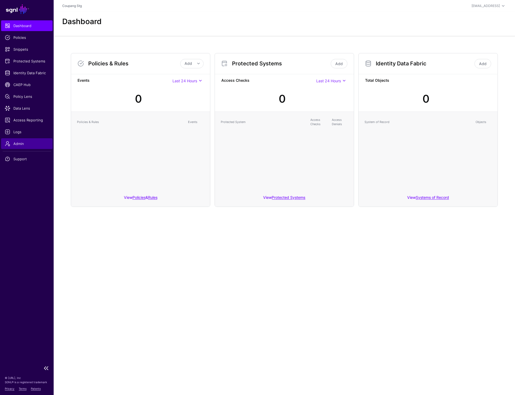
click at [19, 146] on span "Admin" at bounding box center [27, 143] width 44 height 5
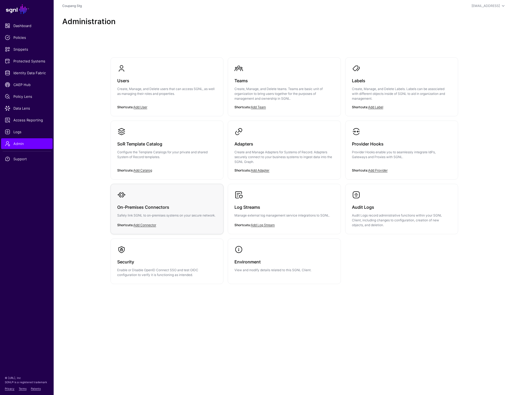
click at [182, 207] on h3 "On-Premises Connectors" at bounding box center [166, 207] width 99 height 8
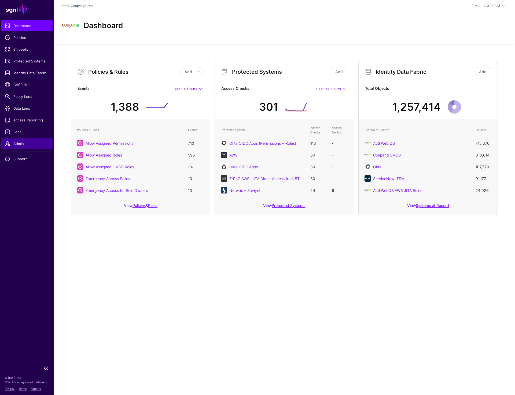
click at [12, 143] on span "Admin" at bounding box center [27, 143] width 44 height 5
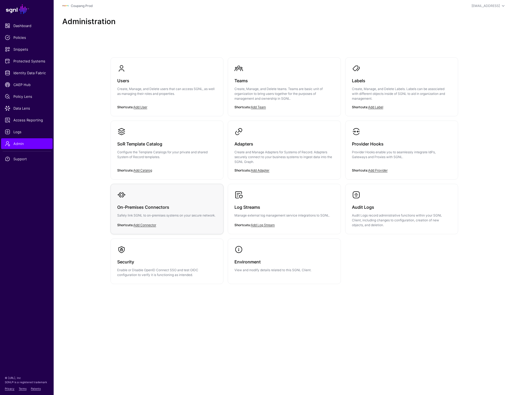
click at [157, 205] on h3 "On-Premises Connectors" at bounding box center [166, 207] width 99 height 8
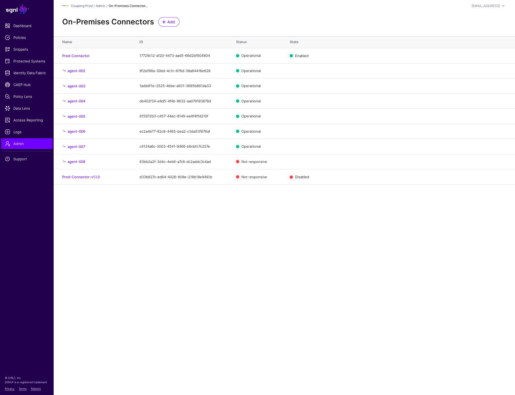
click at [385, 19] on div "On-Premises Connectors Add" at bounding box center [284, 21] width 448 height 9
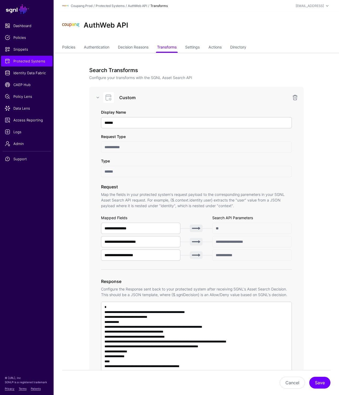
scroll to position [179, 0]
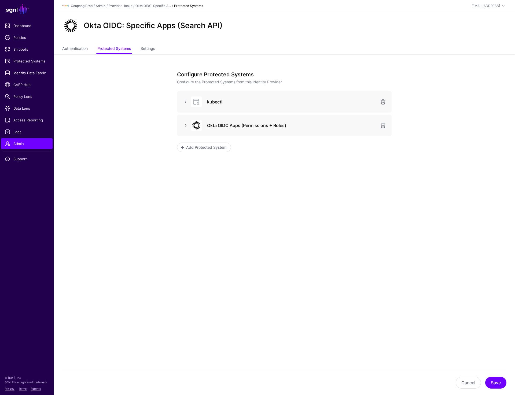
click at [185, 123] on link at bounding box center [185, 125] width 6 height 6
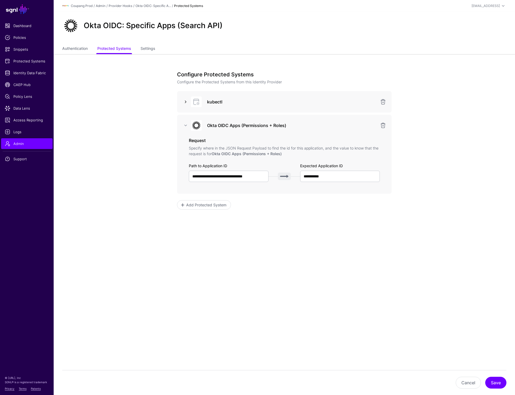
click at [183, 103] on link at bounding box center [185, 102] width 6 height 6
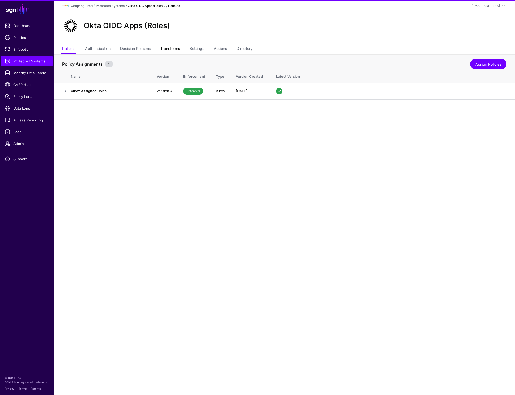
click at [174, 49] on link "Transforms" at bounding box center [170, 49] width 20 height 10
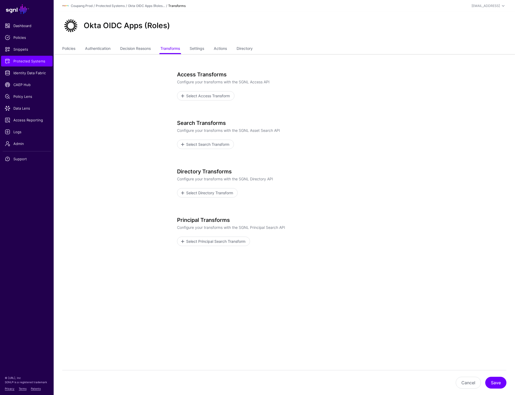
click at [207, 49] on ul "Policies Authentication Decision Reasons Transforms Settings Actions Directory" at bounding box center [284, 49] width 444 height 10
click at [200, 47] on link "Settings" at bounding box center [196, 49] width 14 height 10
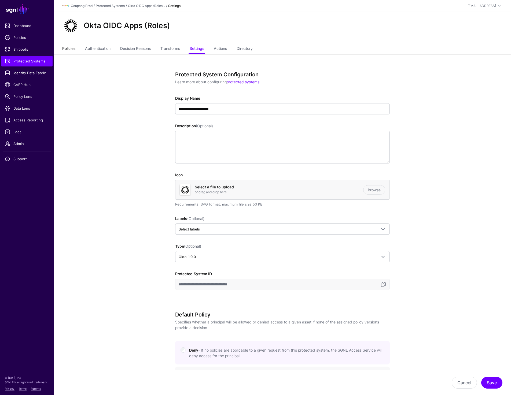
click at [69, 51] on link "Policies" at bounding box center [68, 49] width 13 height 10
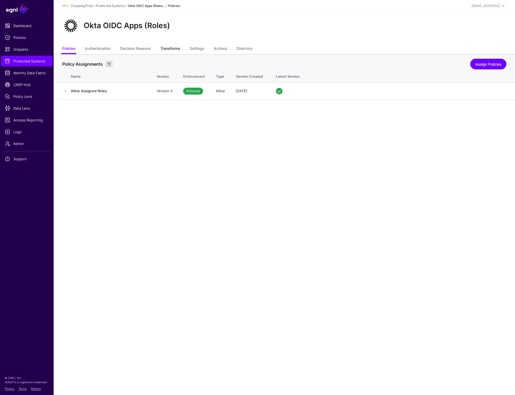
click at [173, 49] on link "Transforms" at bounding box center [170, 49] width 20 height 10
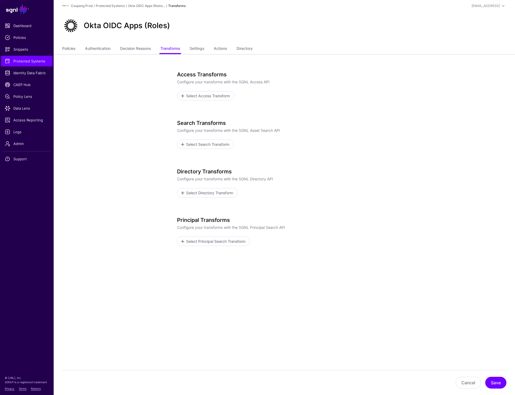
click at [84, 27] on h2 "Okta OIDC Apps (Roles)" at bounding box center [127, 25] width 86 height 9
drag, startPoint x: 84, startPoint y: 27, endPoint x: 189, endPoint y: 27, distance: 105.6
click at [189, 27] on div "Okta OIDC Apps (Roles)" at bounding box center [284, 25] width 448 height 17
click at [399, 27] on div "Okta OIDC Apps (Roles)" at bounding box center [284, 25] width 448 height 17
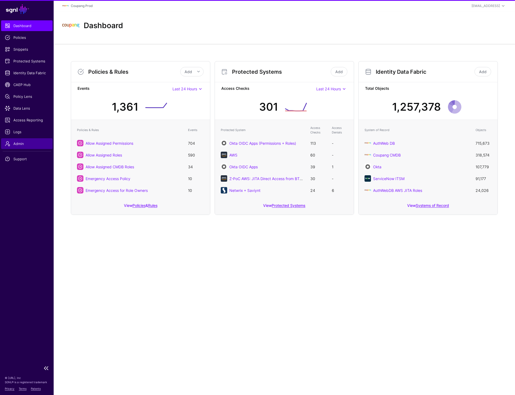
click at [24, 143] on span "Admin" at bounding box center [27, 143] width 44 height 5
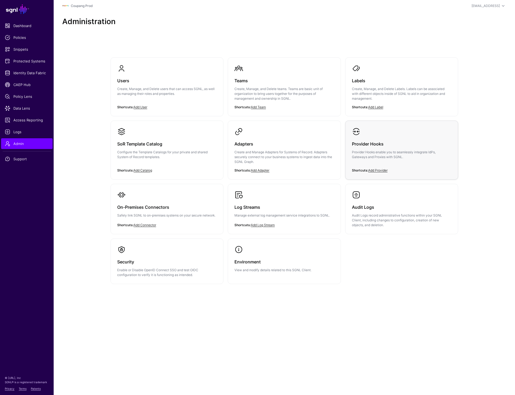
click at [375, 146] on h3 "Provider Hooks" at bounding box center [401, 144] width 99 height 8
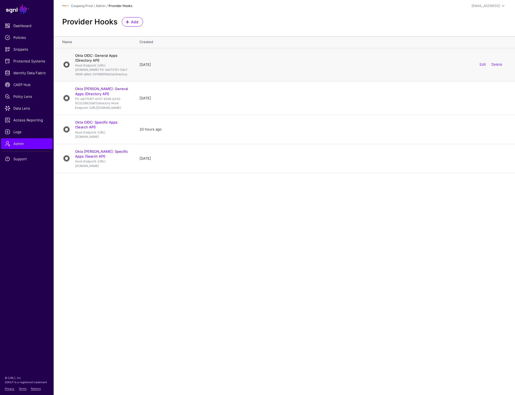
click at [103, 55] on link "Okta OIDC: General Apps (Directory API)" at bounding box center [96, 57] width 42 height 9
click at [125, 96] on link "Okta SAML: General Apps (Directory API)" at bounding box center [101, 91] width 53 height 9
click at [117, 129] on link "Okta OIDC: Specific Apps (Search API)" at bounding box center [96, 124] width 42 height 9
click at [124, 158] on link "Okta [PERSON_NAME]: Specific Apps (Search API)" at bounding box center [101, 153] width 53 height 9
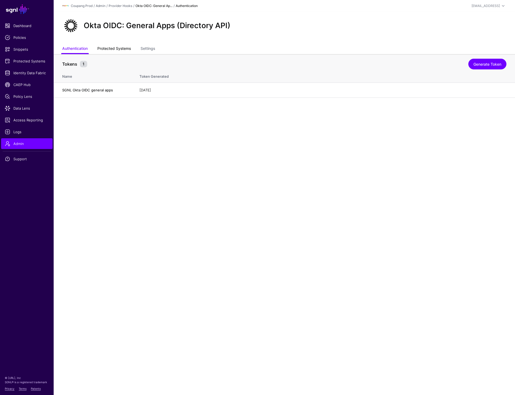
click at [128, 49] on link "Protected Systems" at bounding box center [114, 49] width 34 height 10
click at [112, 50] on link "Protected Systems" at bounding box center [114, 49] width 34 height 10
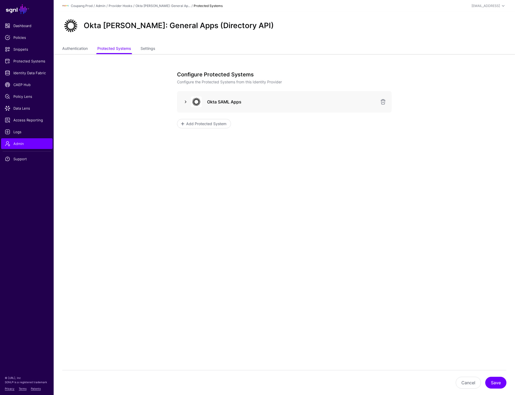
click at [186, 102] on link at bounding box center [185, 102] width 6 height 6
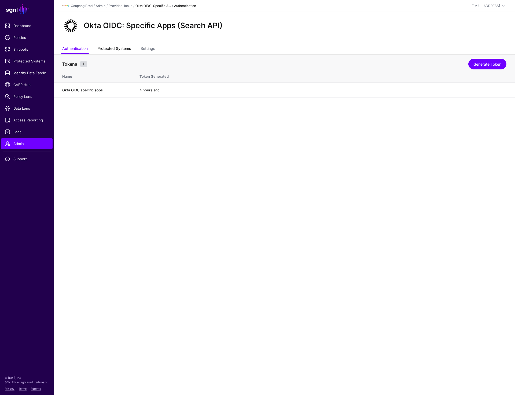
click at [121, 50] on link "Protected Systems" at bounding box center [114, 49] width 34 height 10
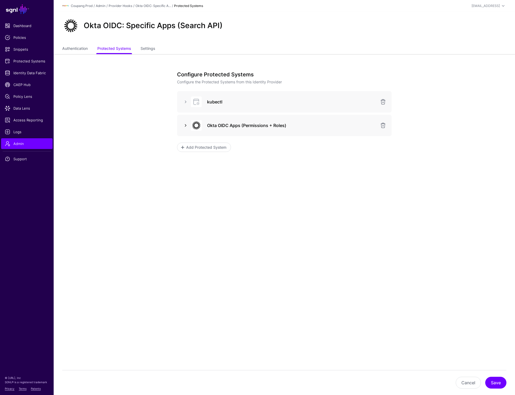
click at [184, 124] on link at bounding box center [185, 125] width 6 height 6
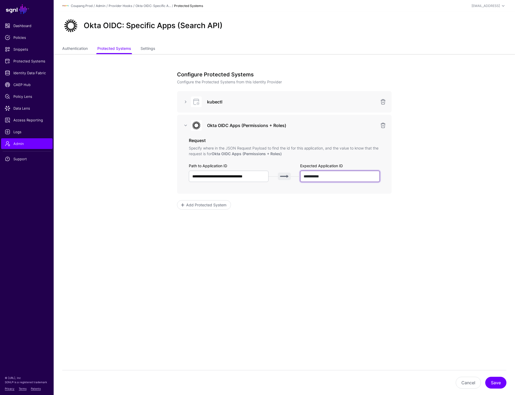
click at [337, 177] on input "**********" at bounding box center [340, 176] width 80 height 11
click at [450, 175] on app-admin-providers-item-integrations "**********" at bounding box center [284, 168] width 461 height 228
click at [209, 277] on div "**********" at bounding box center [284, 168] width 249 height 228
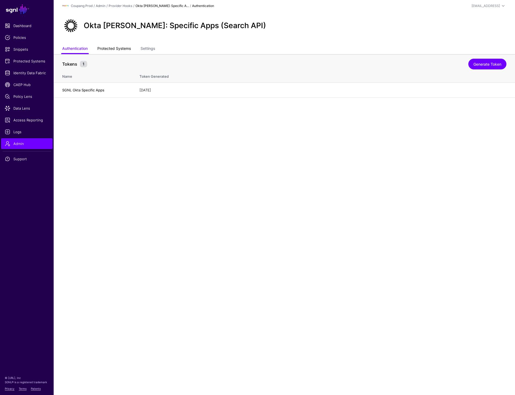
click at [114, 50] on link "Protected Systems" at bounding box center [114, 49] width 34 height 10
